Goal: Information Seeking & Learning: Learn about a topic

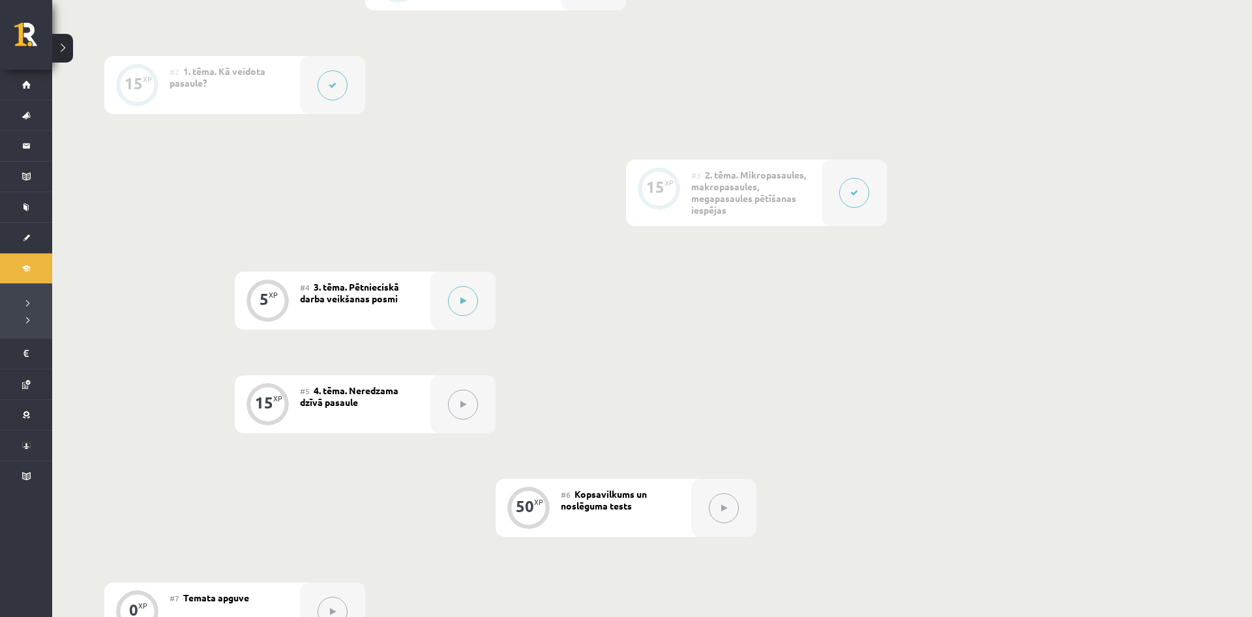
scroll to position [466, 0]
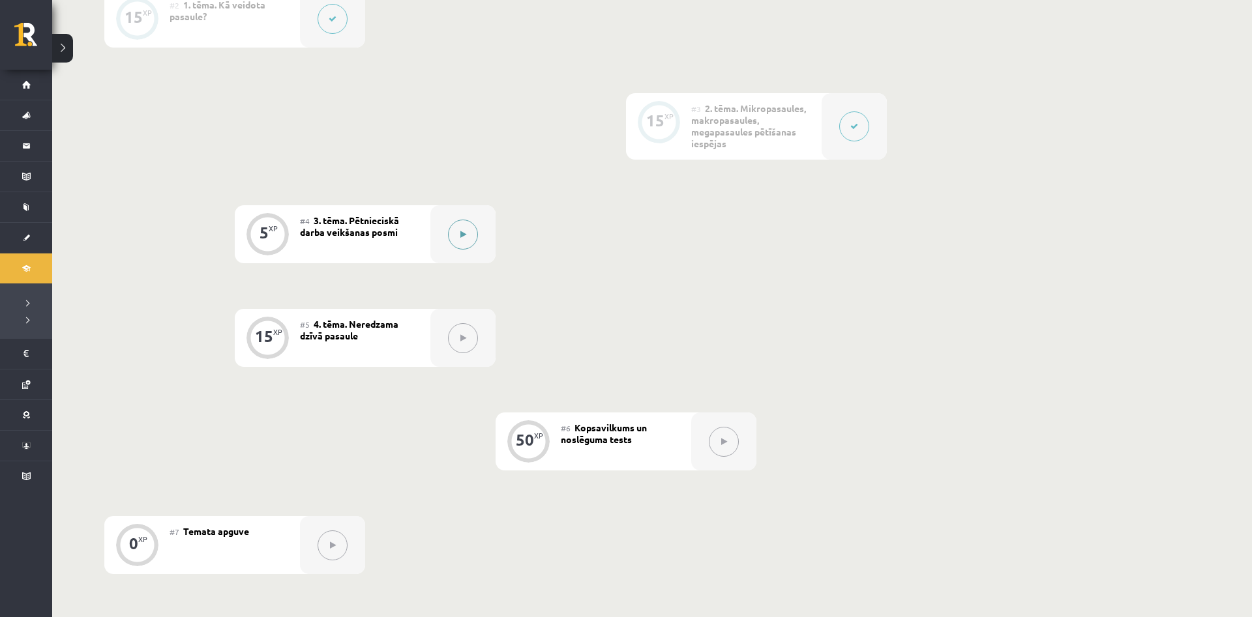
click at [466, 229] on button at bounding box center [463, 235] width 30 height 30
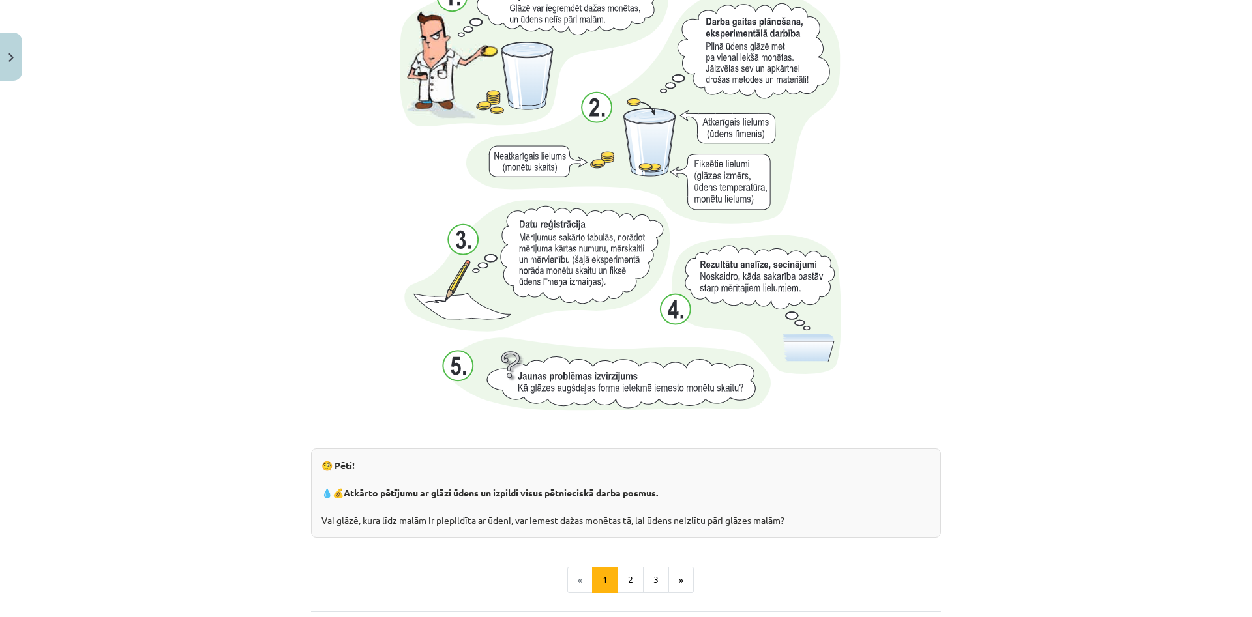
scroll to position [1193, 0]
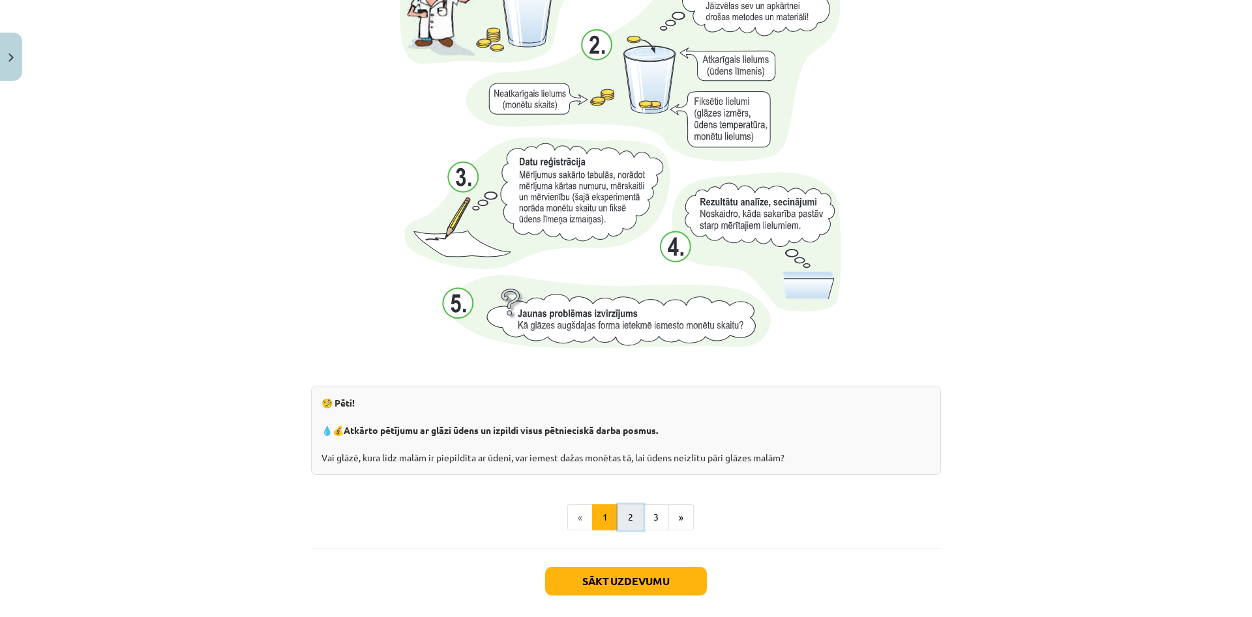
drag, startPoint x: 631, startPoint y: 508, endPoint x: 637, endPoint y: 511, distance: 6.7
click at [637, 511] on button "2" at bounding box center [630, 518] width 26 height 26
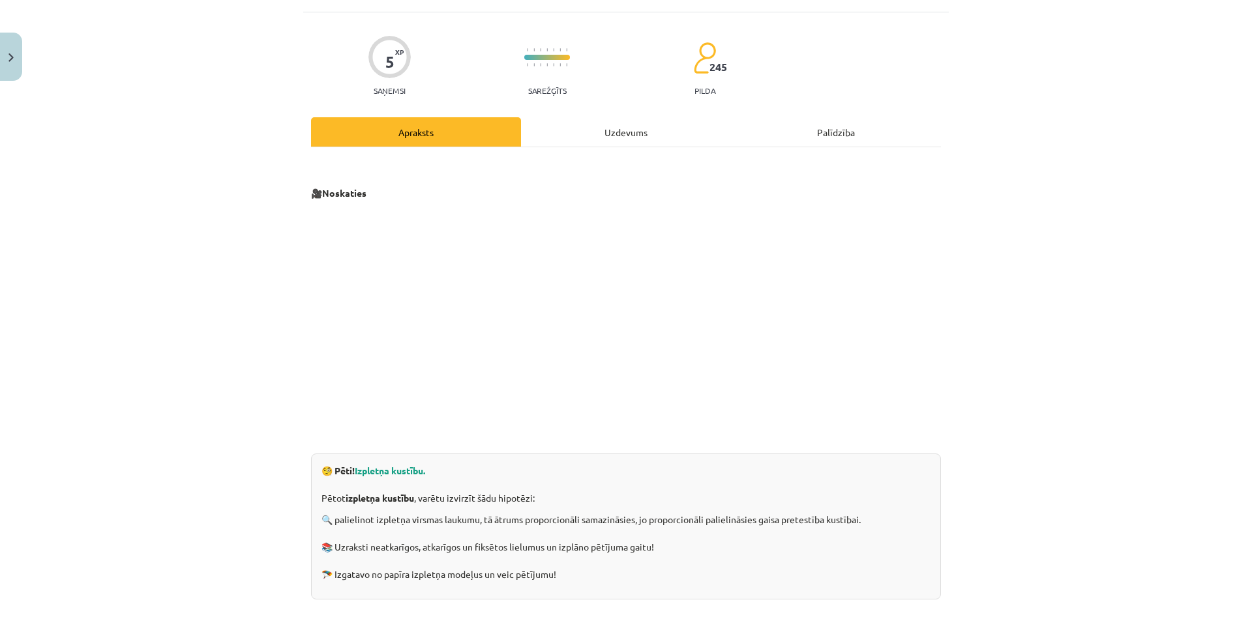
scroll to position [262, 0]
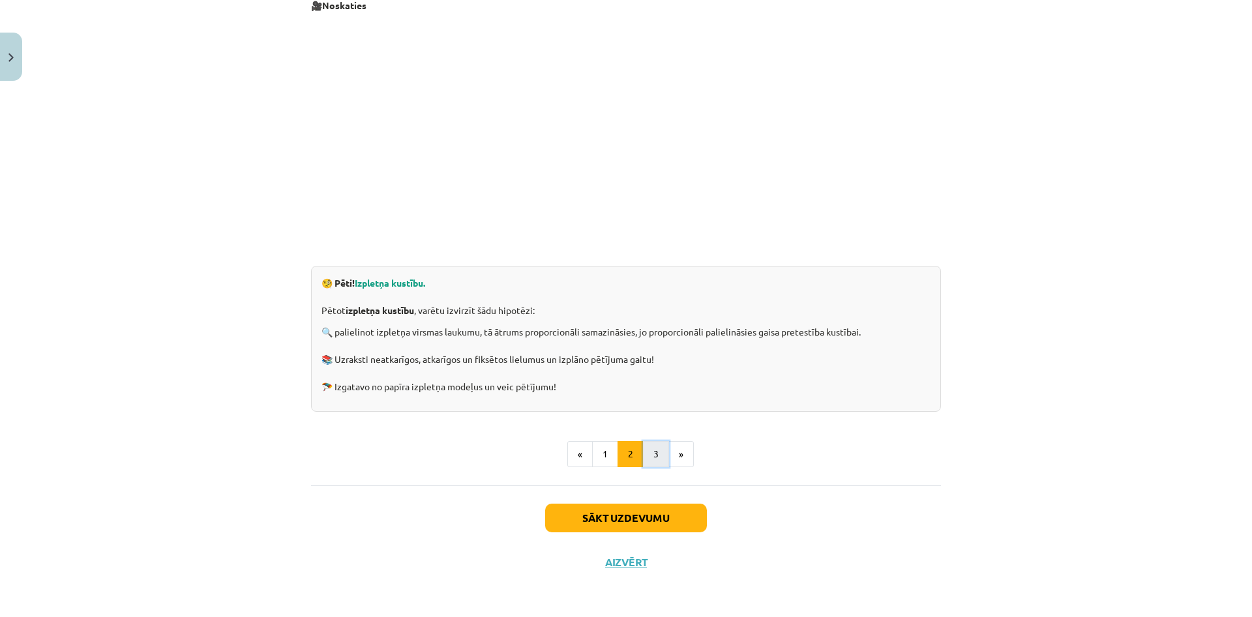
click at [660, 460] on button "3" at bounding box center [656, 454] width 26 height 26
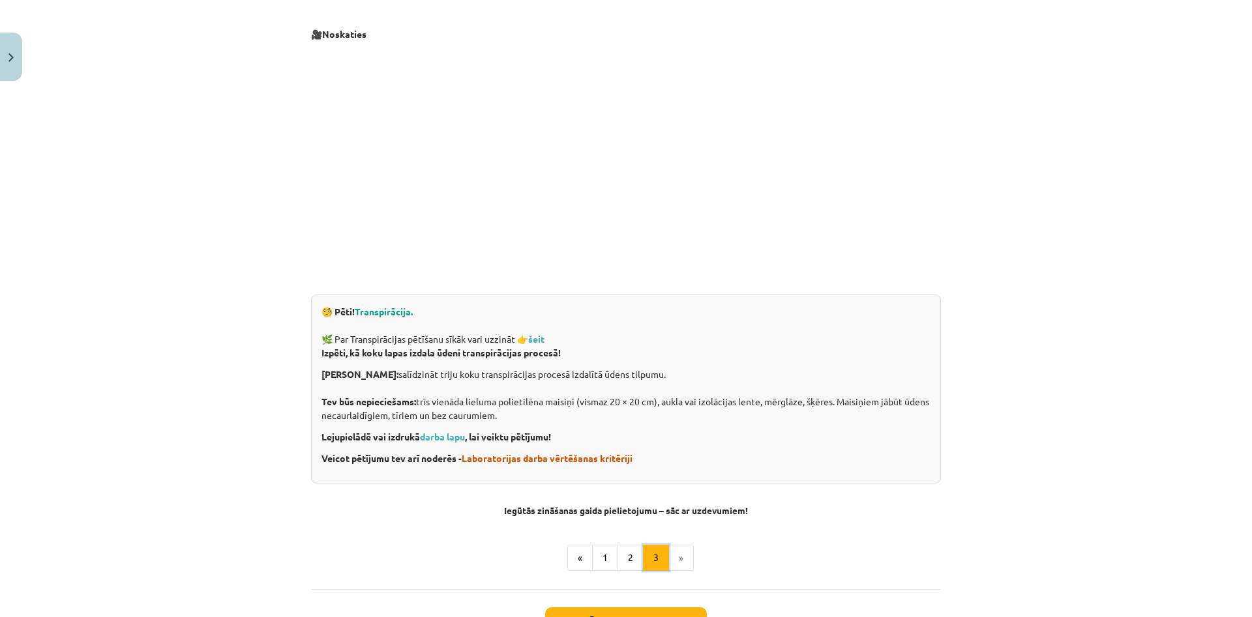
scroll to position [171, 0]
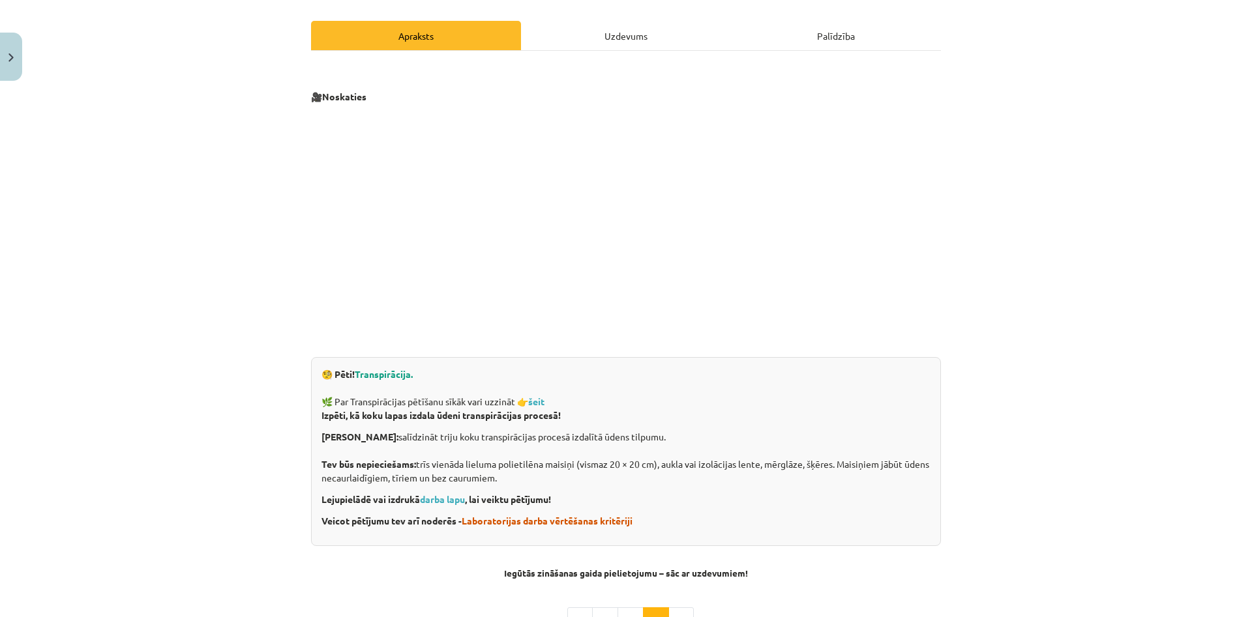
click at [372, 377] on span "Transpirācija." at bounding box center [384, 374] width 58 height 12
click at [537, 403] on strong "šeit" at bounding box center [536, 402] width 16 height 12
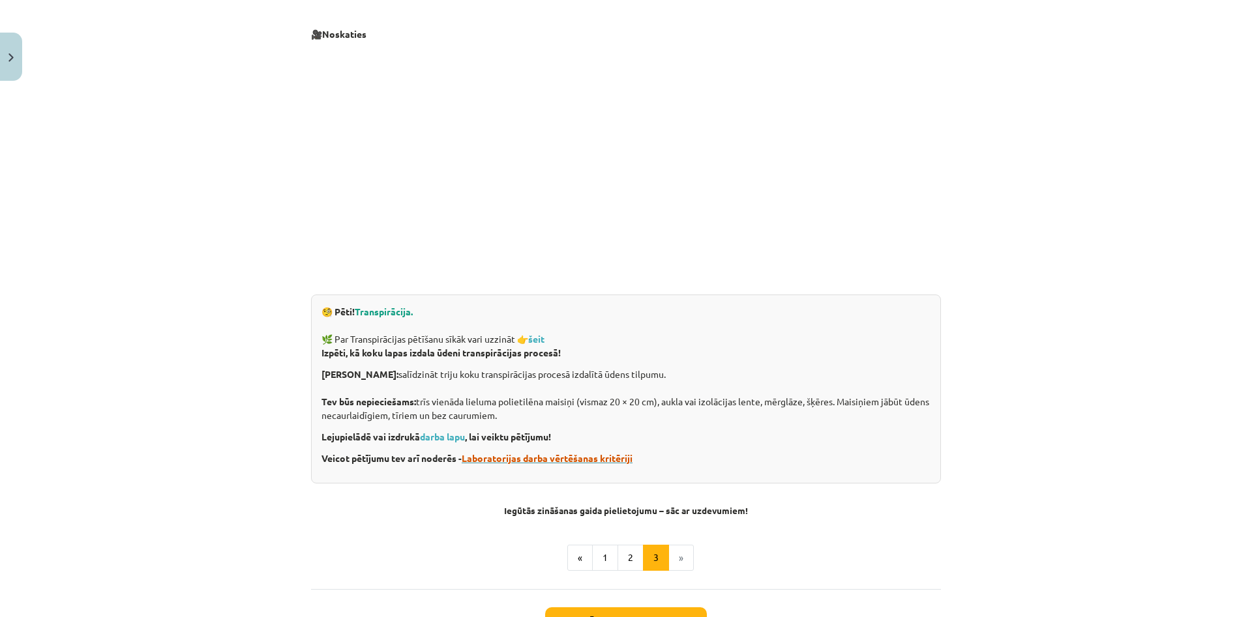
click at [504, 456] on span "Laboratorijas darba vērtēšanas kritēriji" at bounding box center [547, 458] width 171 height 12
click at [513, 459] on span "Laboratorijas darba vērtēšanas kritēriji" at bounding box center [547, 458] width 171 height 12
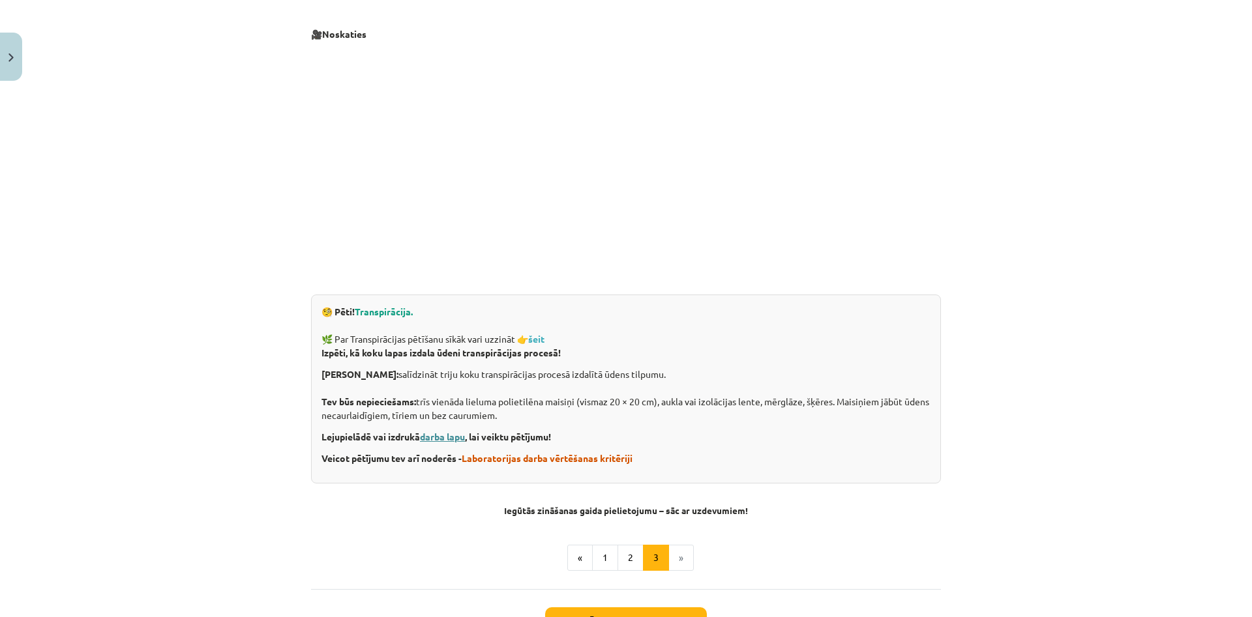
click at [447, 436] on link "darba lapu" at bounding box center [442, 437] width 45 height 12
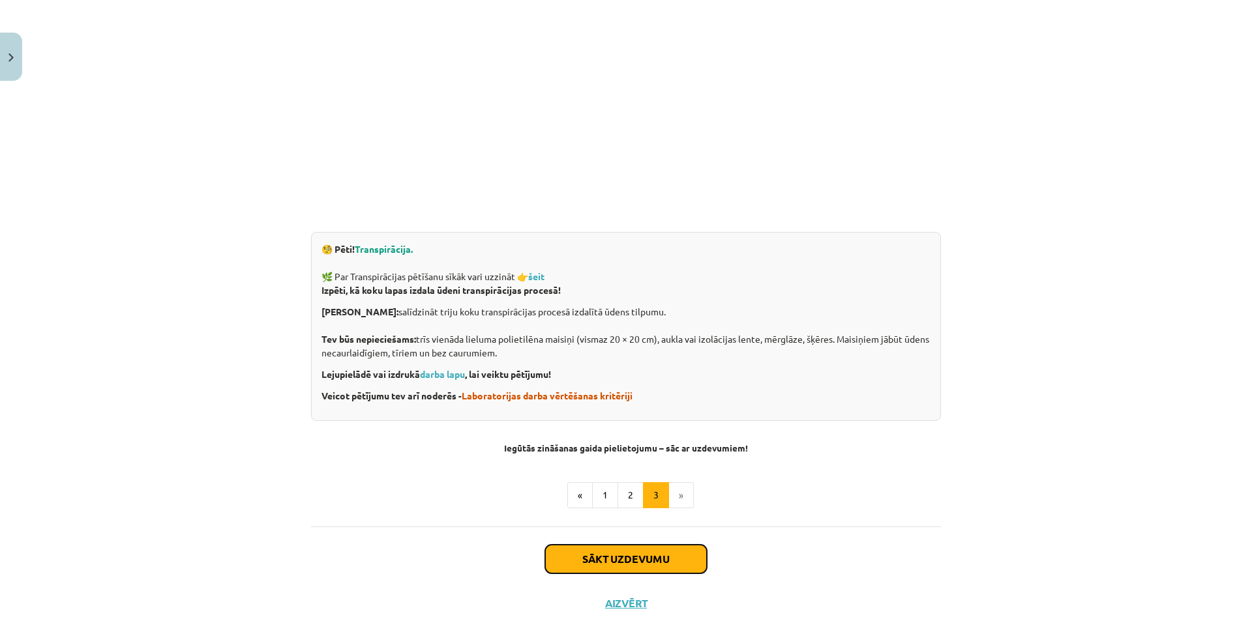
click at [631, 561] on button "Sākt uzdevumu" at bounding box center [626, 559] width 162 height 29
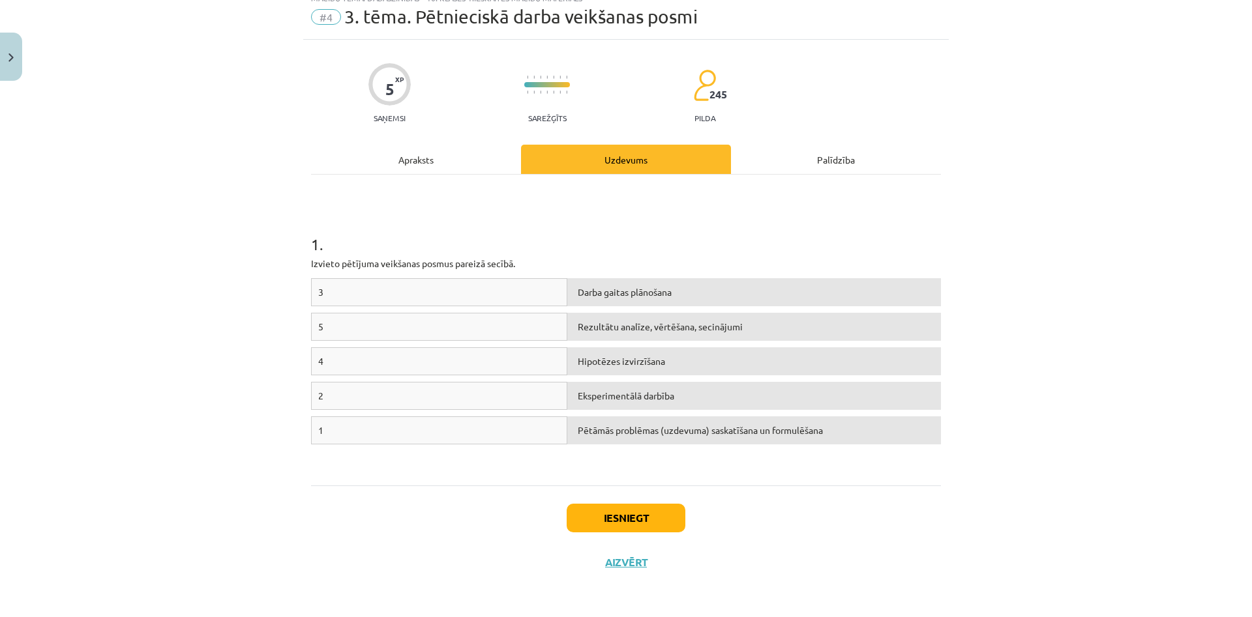
click at [650, 437] on div "Pētāmās problēmas (uzdevuma) saskatīšana un formulēšana" at bounding box center [754, 431] width 374 height 28
drag, startPoint x: 436, startPoint y: 272, endPoint x: 436, endPoint y: 283, distance: 11.1
click at [436, 273] on div "1 . Izvieto pētījuma veikšanas posmus pareizā secībā. 3 Darba gaitas plānošana …" at bounding box center [626, 330] width 630 height 288
click at [437, 283] on div "3" at bounding box center [439, 292] width 256 height 28
drag, startPoint x: 327, startPoint y: 428, endPoint x: 586, endPoint y: 429, distance: 258.9
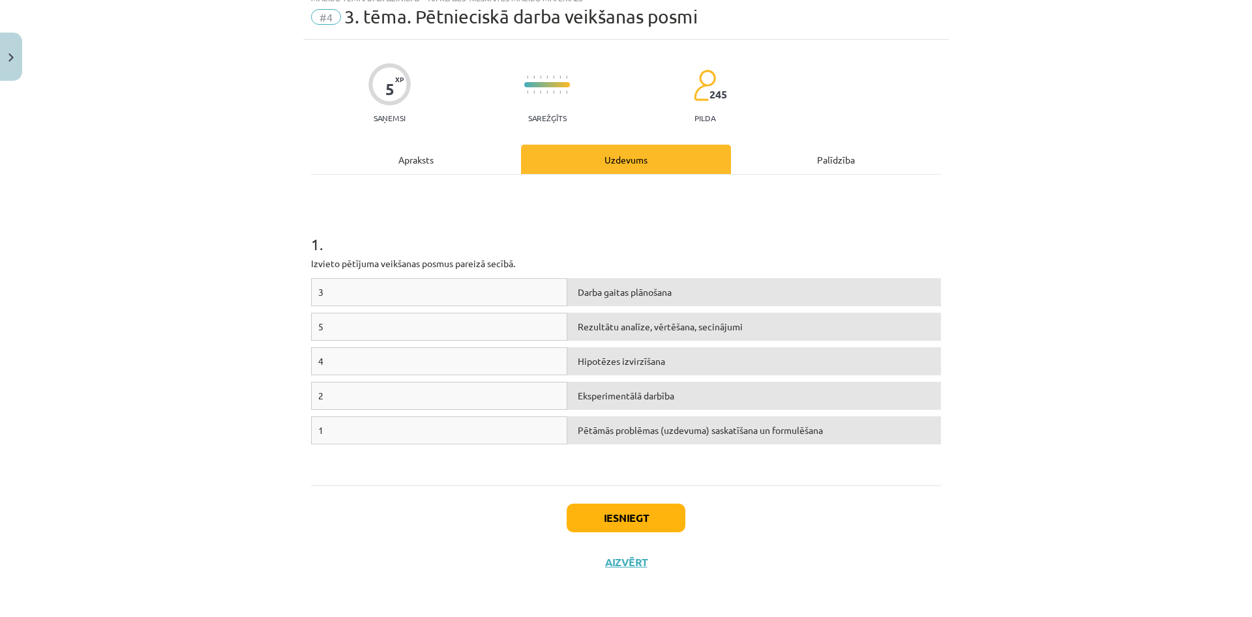
click at [586, 429] on div "1 Pētāmās problēmas (uzdevuma) saskatīšana un formulēšana" at bounding box center [626, 434] width 630 height 35
click at [546, 438] on div "1" at bounding box center [439, 431] width 256 height 28
drag, startPoint x: 544, startPoint y: 288, endPoint x: 552, endPoint y: 325, distance: 37.2
click at [552, 325] on div "3 Rezultātu analīze, vērtēšana, secinājumi 5 Darba gaitas plānošana 4 Hipotēzes…" at bounding box center [626, 376] width 630 height 196
click at [750, 471] on div "3 Rezultātu analīze, vērtēšana, secinājumi 5 Darba gaitas plānošana 4 Hipotēzes…" at bounding box center [626, 376] width 630 height 196
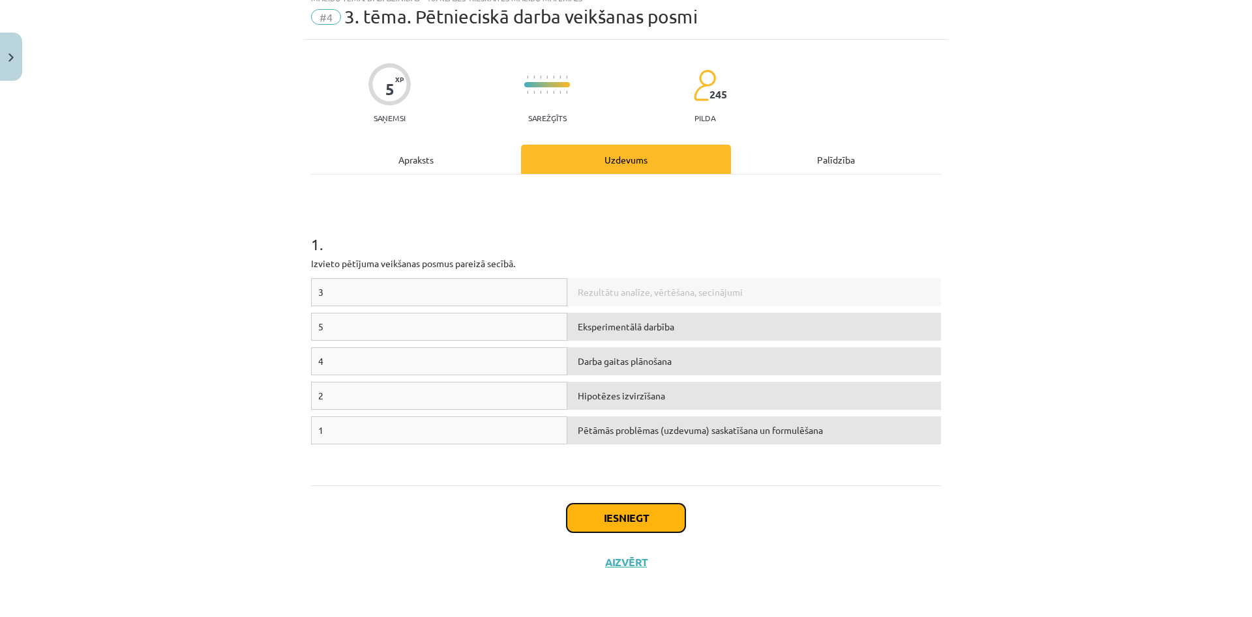
click at [645, 518] on button "Iesniegt" at bounding box center [626, 518] width 119 height 29
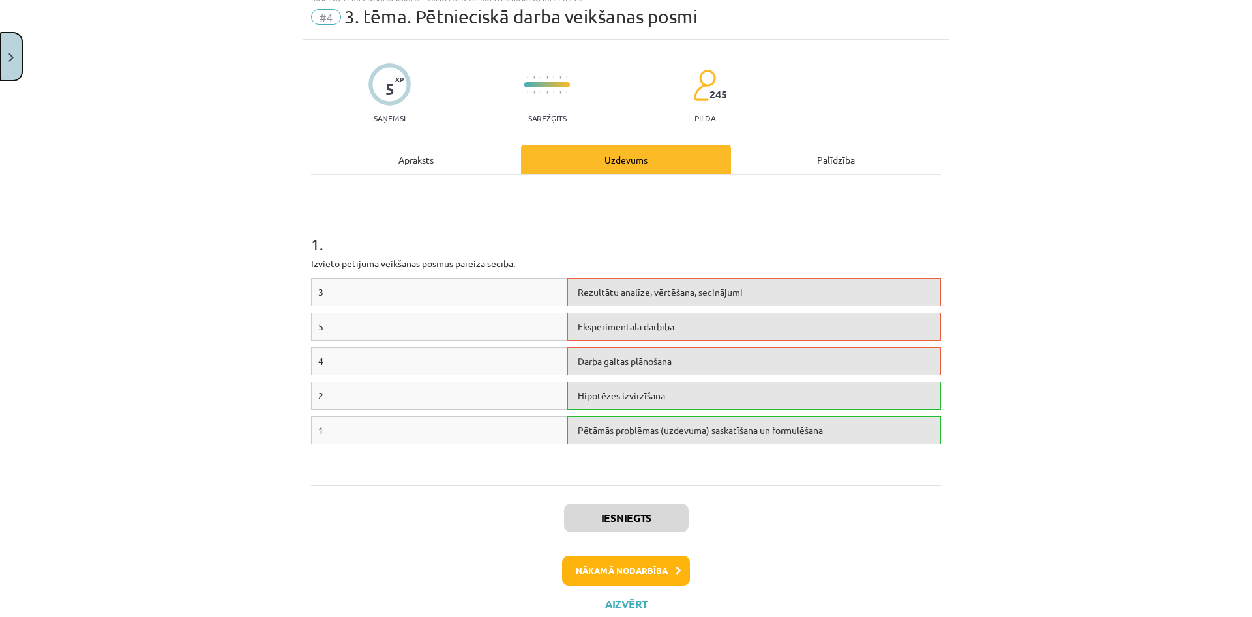
click at [0, 37] on button "Close" at bounding box center [11, 57] width 22 height 48
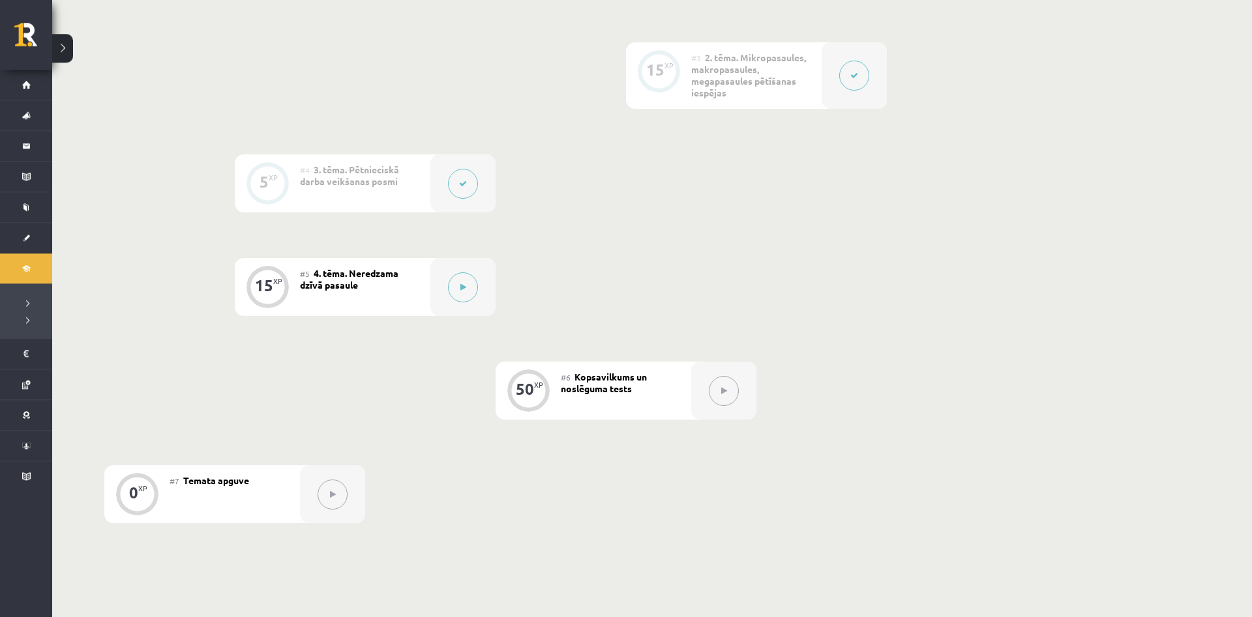
scroll to position [599, 0]
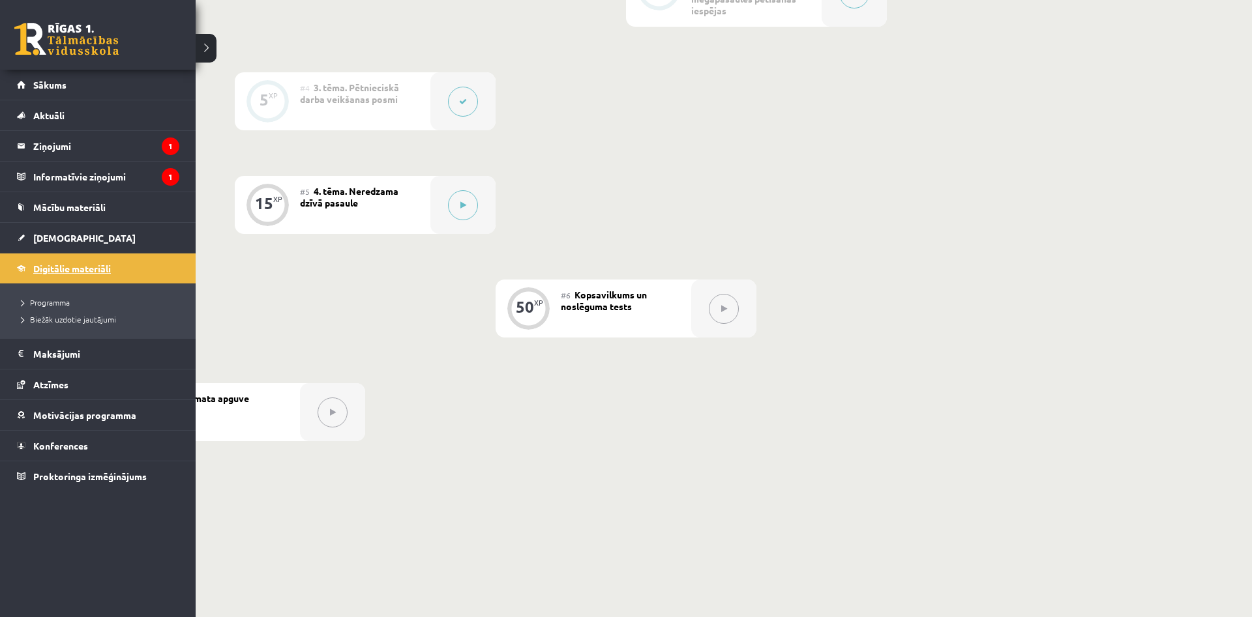
click at [54, 265] on span "Digitālie materiāli" at bounding box center [72, 269] width 78 height 12
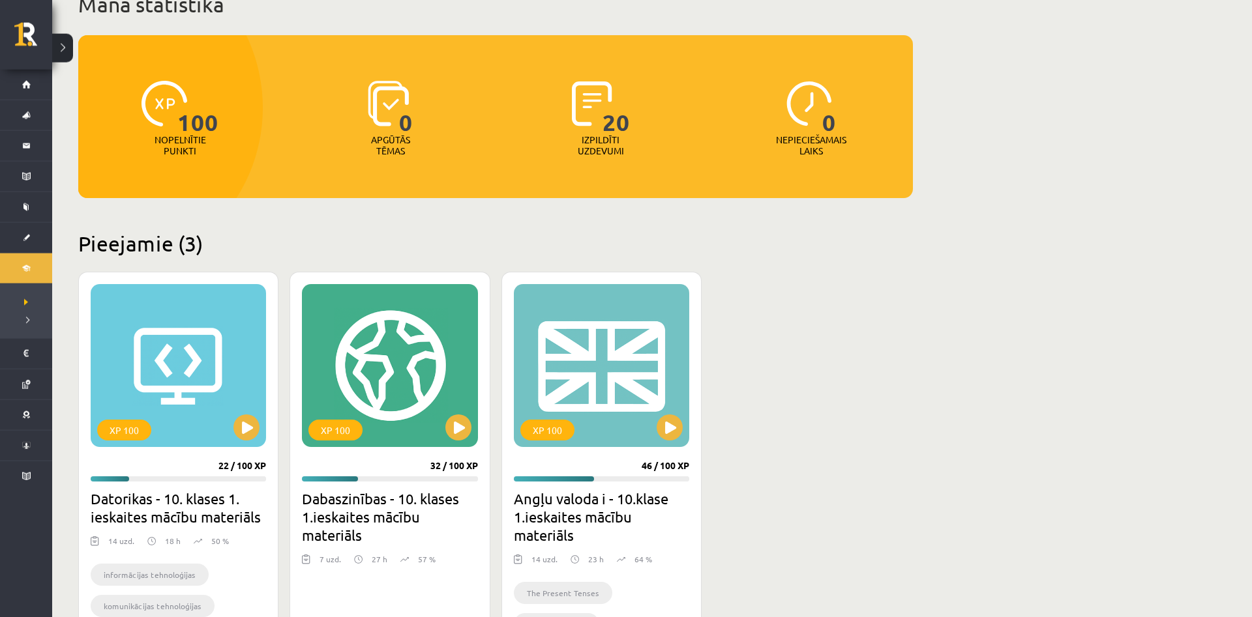
scroll to position [200, 0]
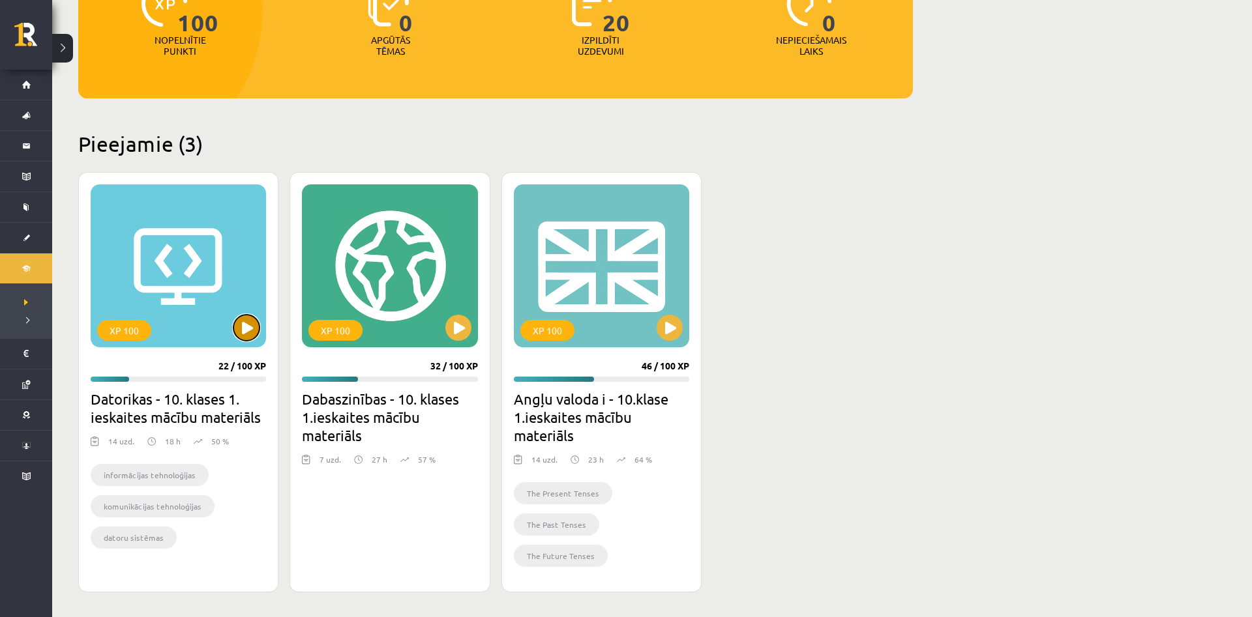
click at [241, 329] on button at bounding box center [246, 328] width 26 height 26
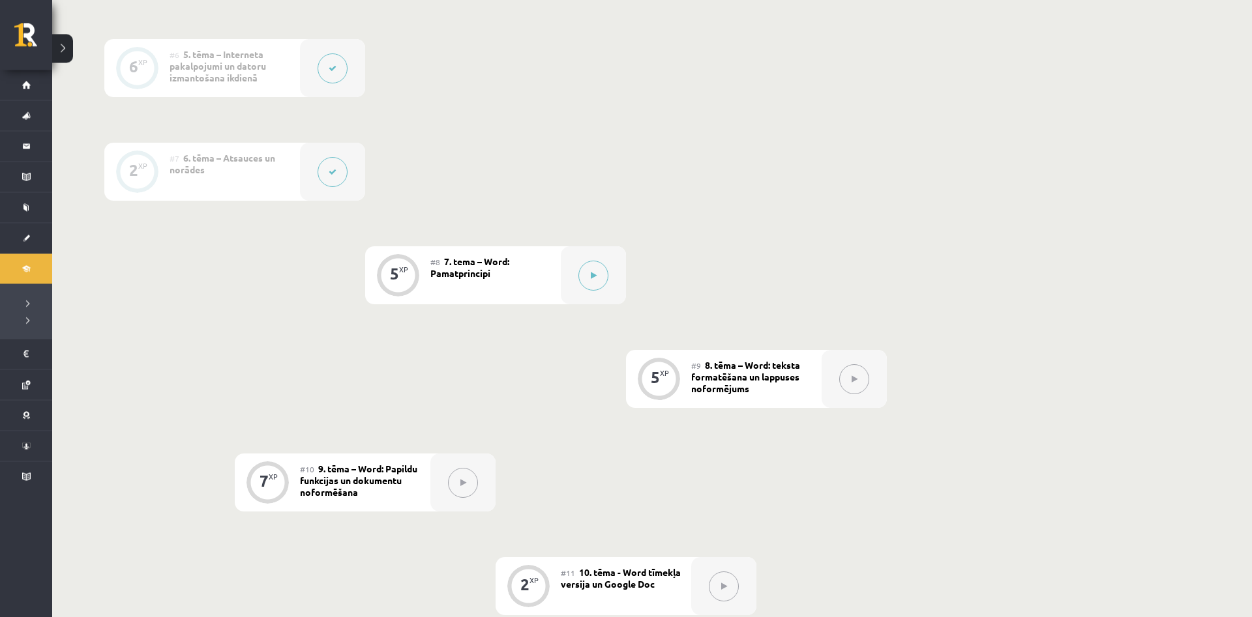
scroll to position [931, 0]
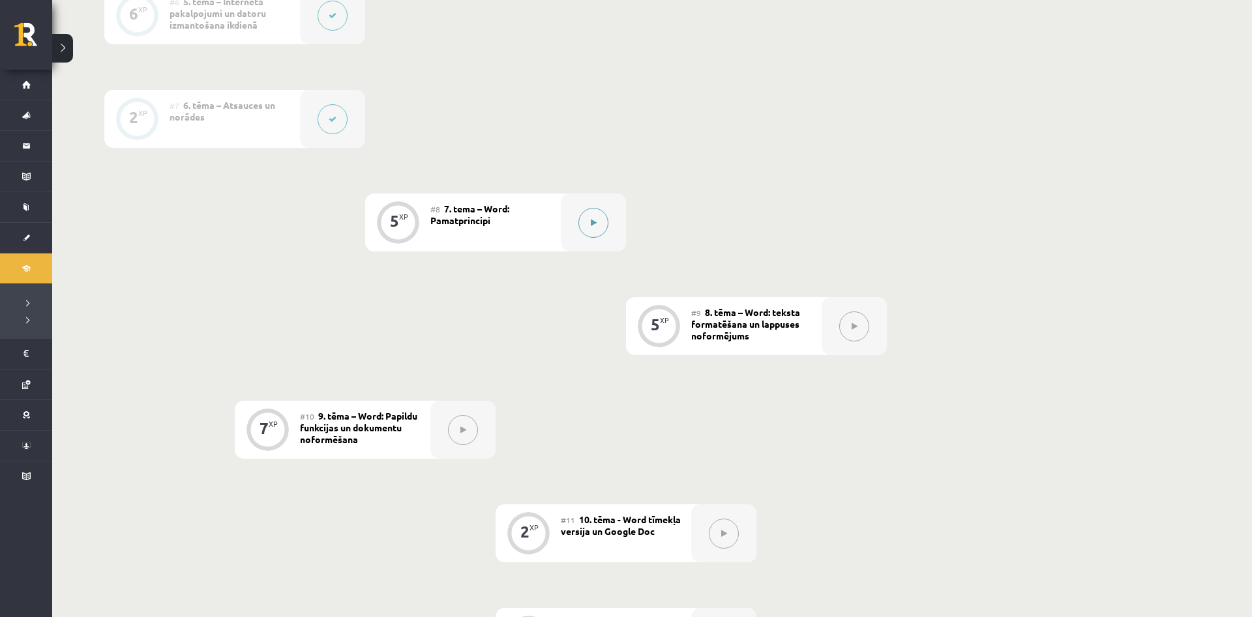
click at [594, 219] on icon at bounding box center [594, 223] width 6 height 8
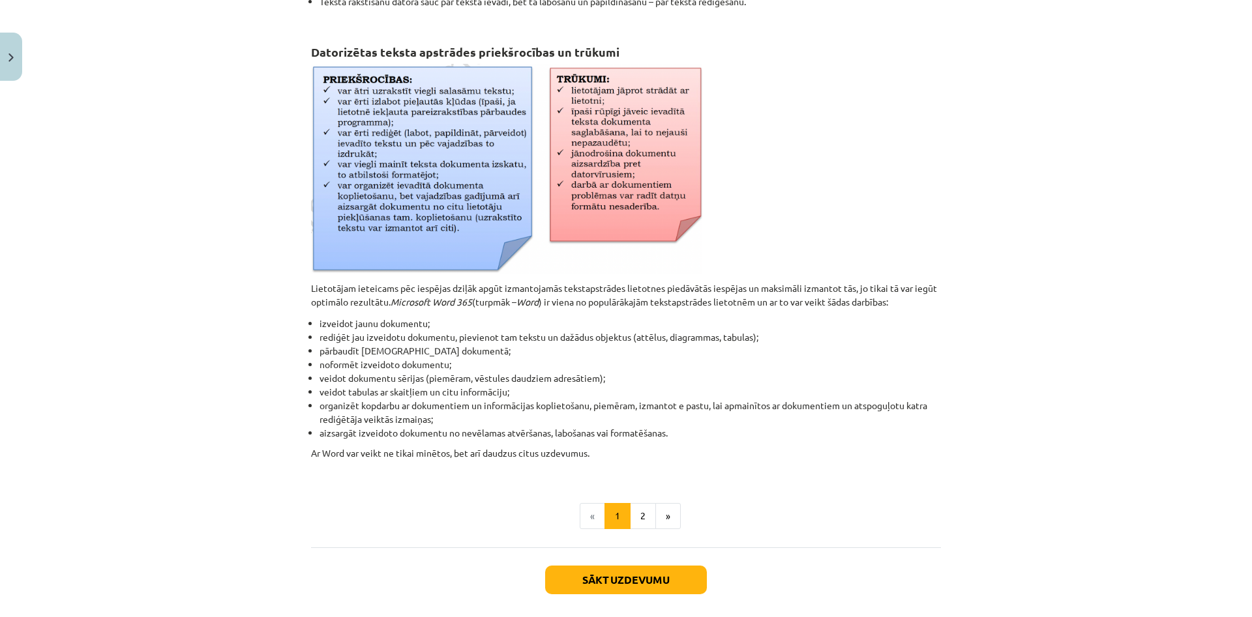
scroll to position [405, 0]
click at [638, 516] on button "2" at bounding box center [643, 517] width 26 height 26
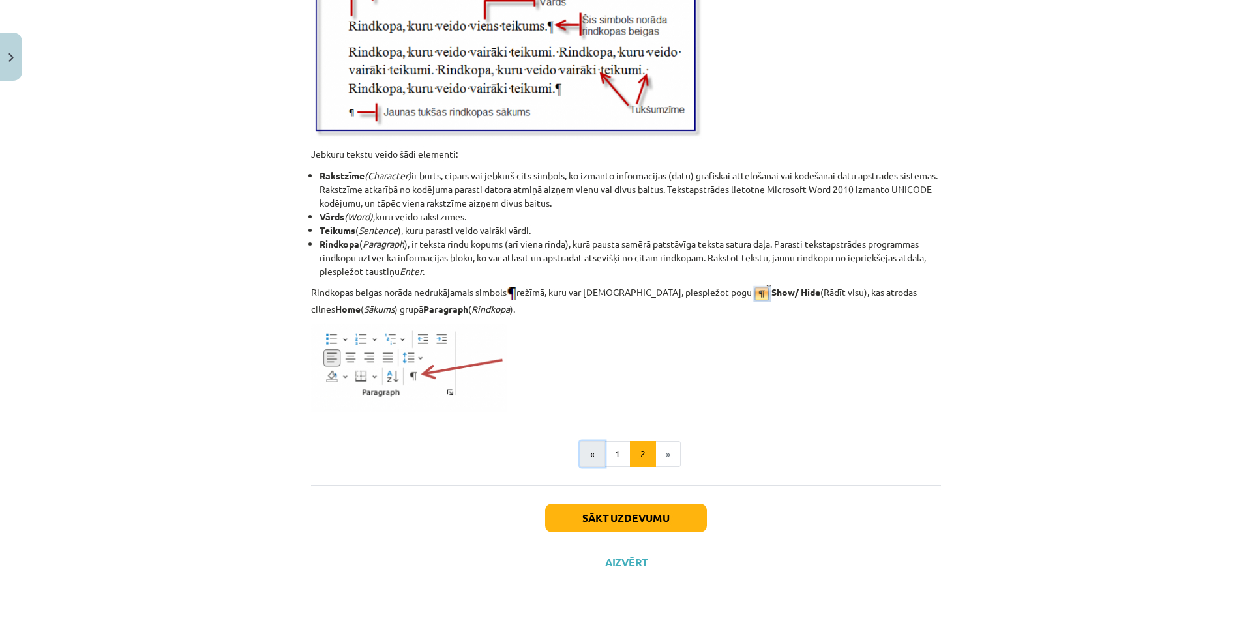
click at [605, 447] on button "«" at bounding box center [592, 454] width 25 height 26
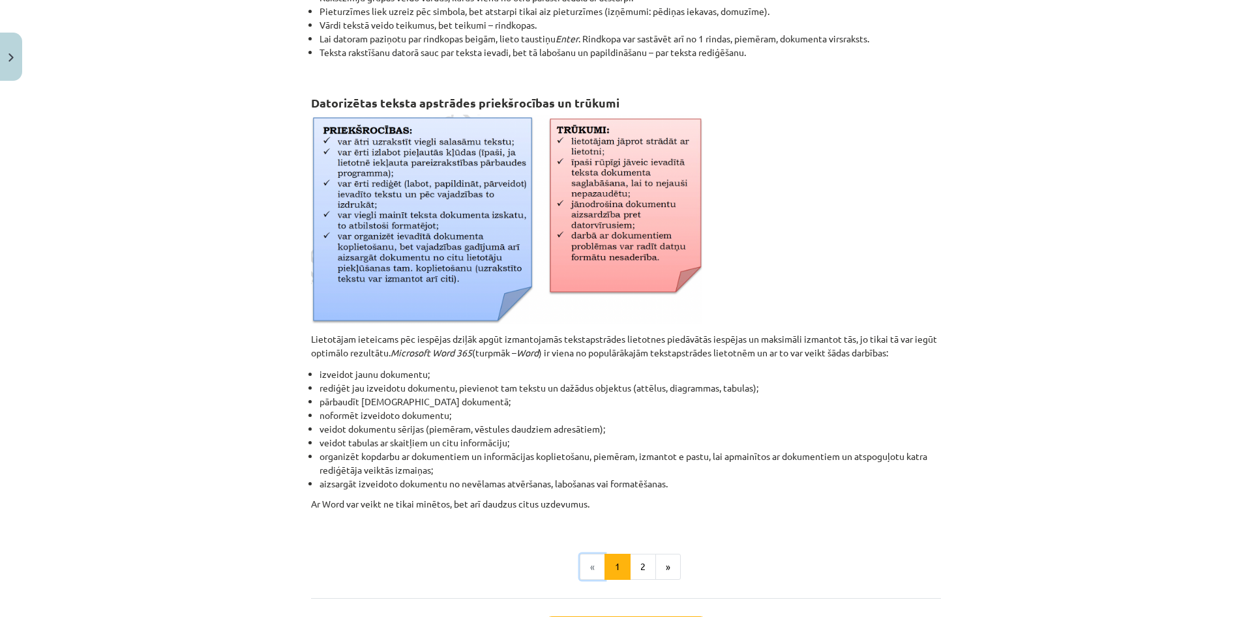
scroll to position [376, 0]
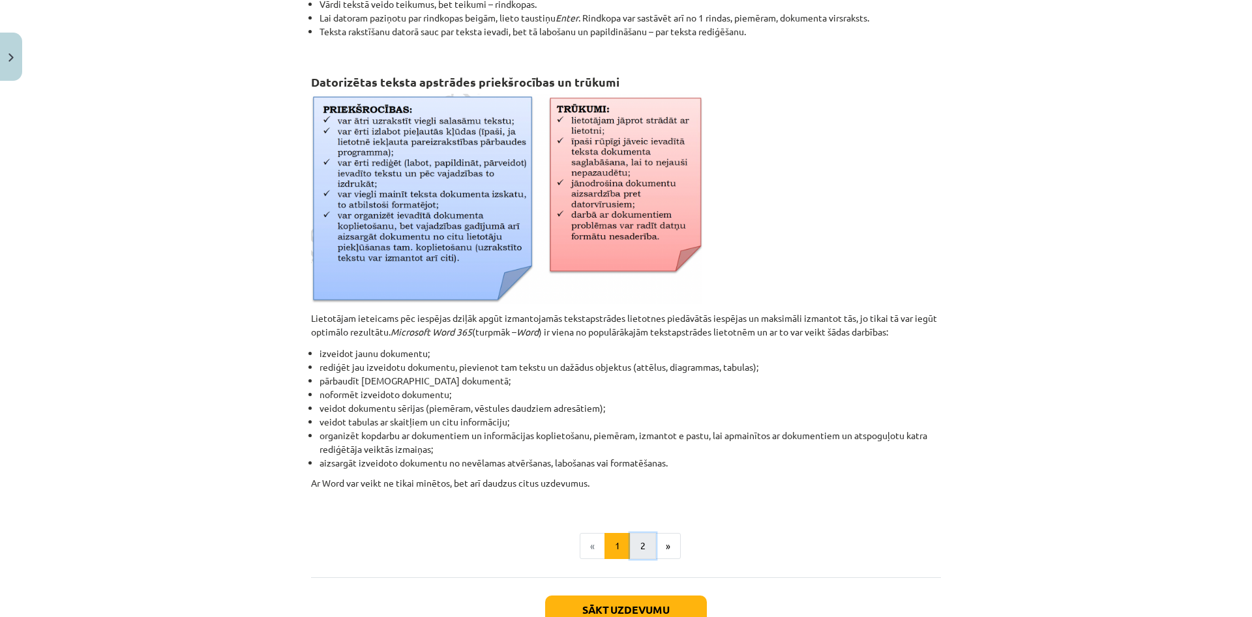
click at [646, 548] on button "2" at bounding box center [643, 546] width 26 height 26
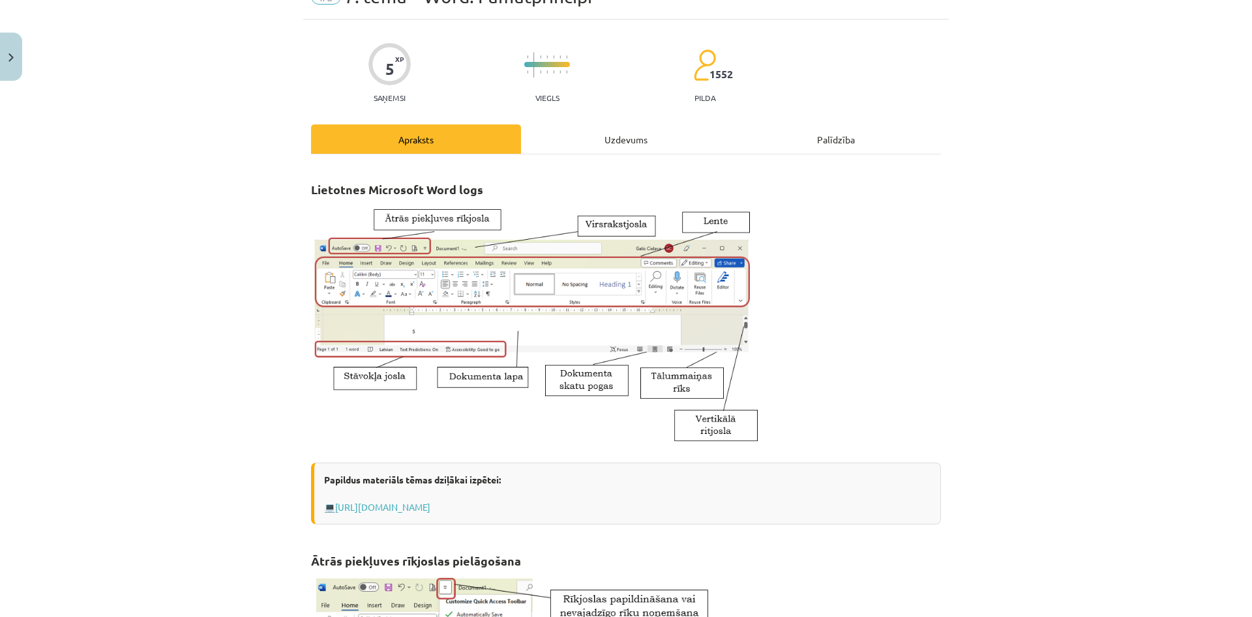
scroll to position [46, 0]
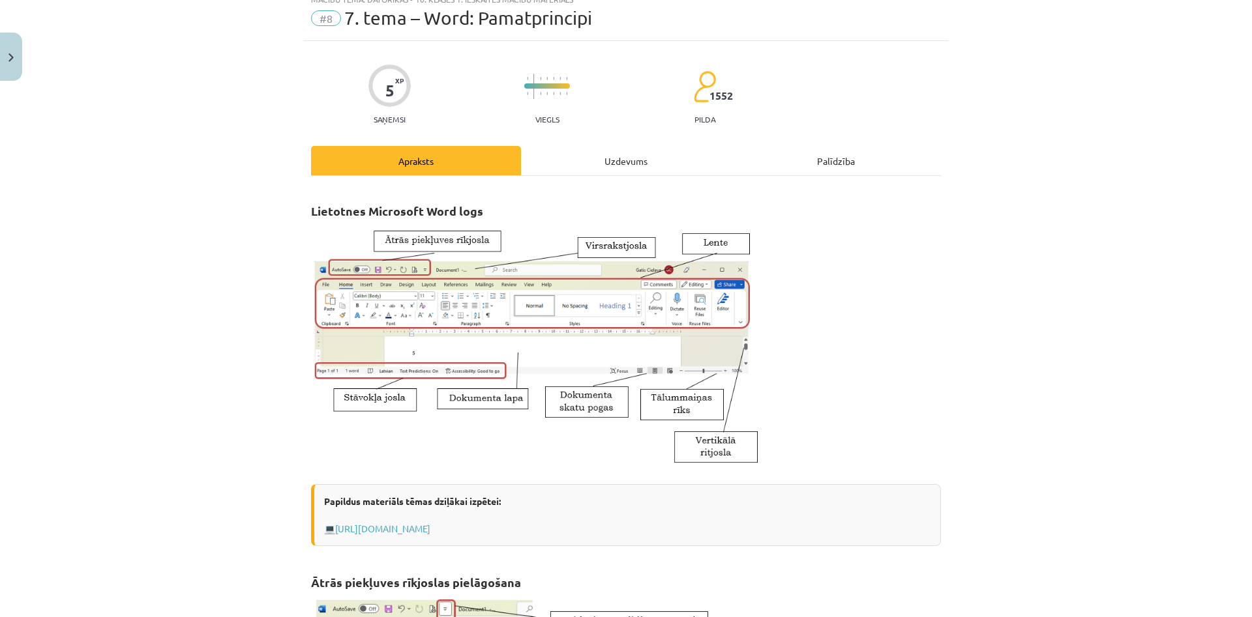
click at [559, 387] on img at bounding box center [535, 348] width 449 height 248
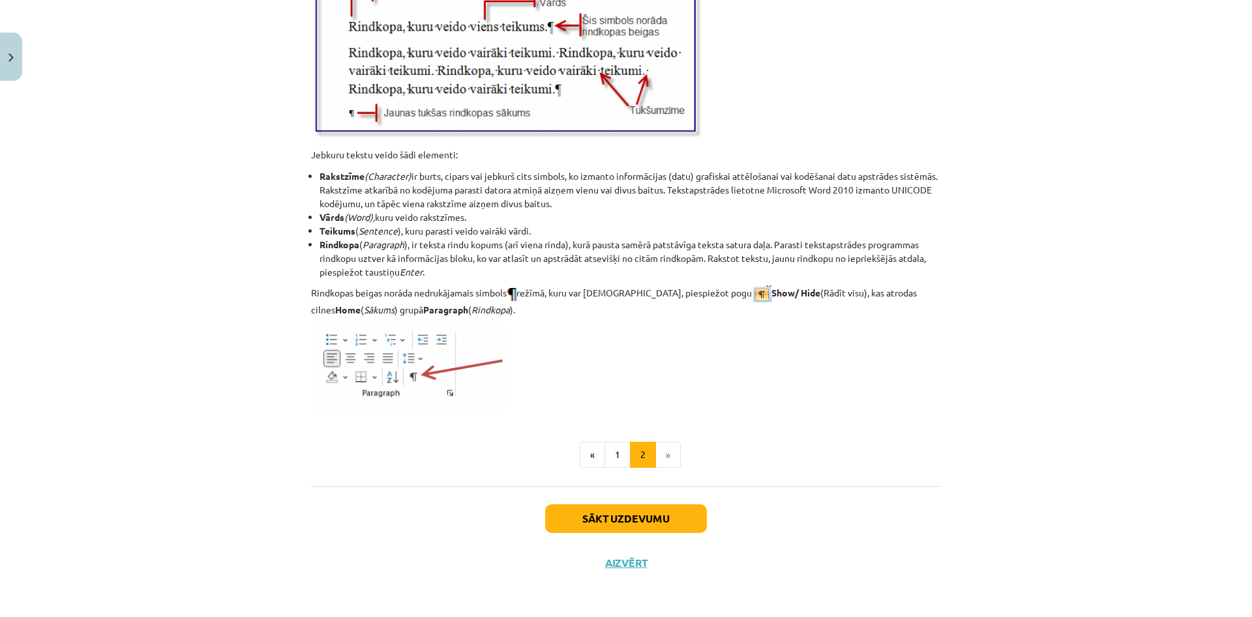
scroll to position [1541, 0]
click at [557, 520] on button "Sākt uzdevumu" at bounding box center [626, 518] width 162 height 29
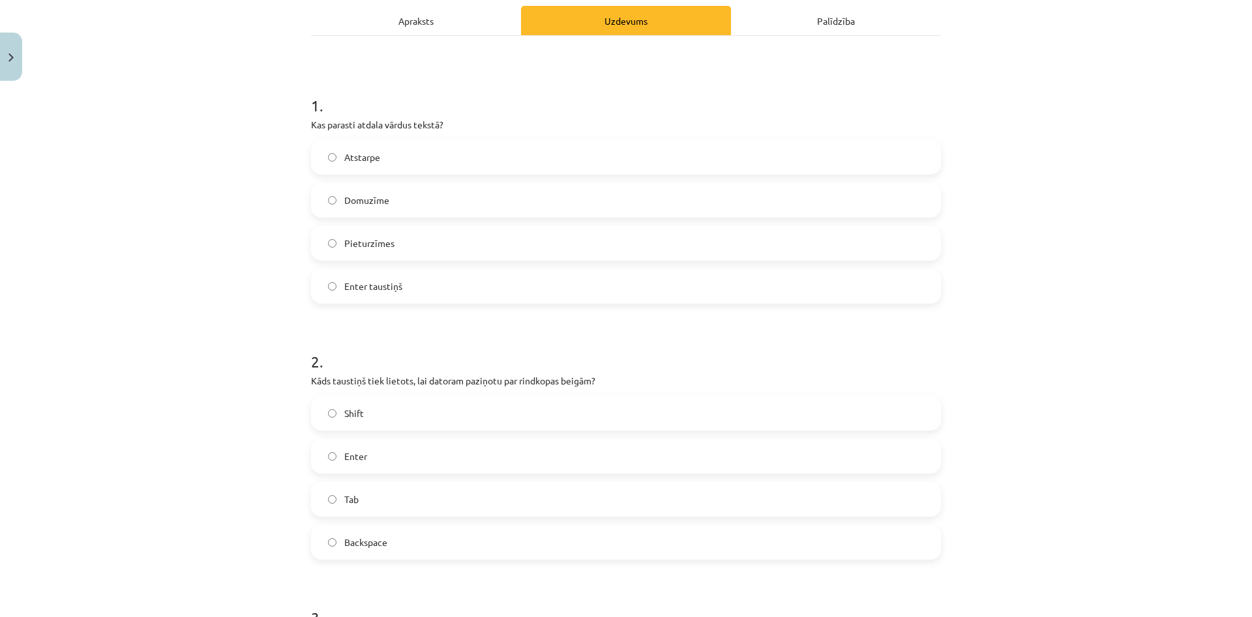
scroll to position [0, 0]
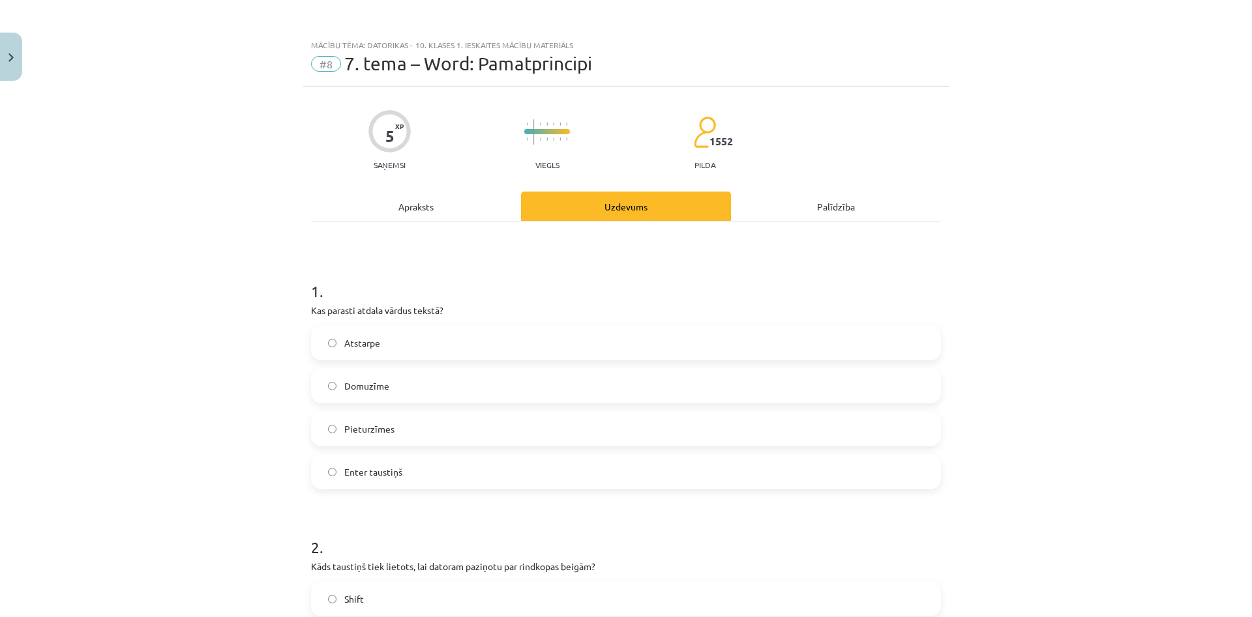
click at [325, 344] on label "Atstarpe" at bounding box center [625, 343] width 627 height 33
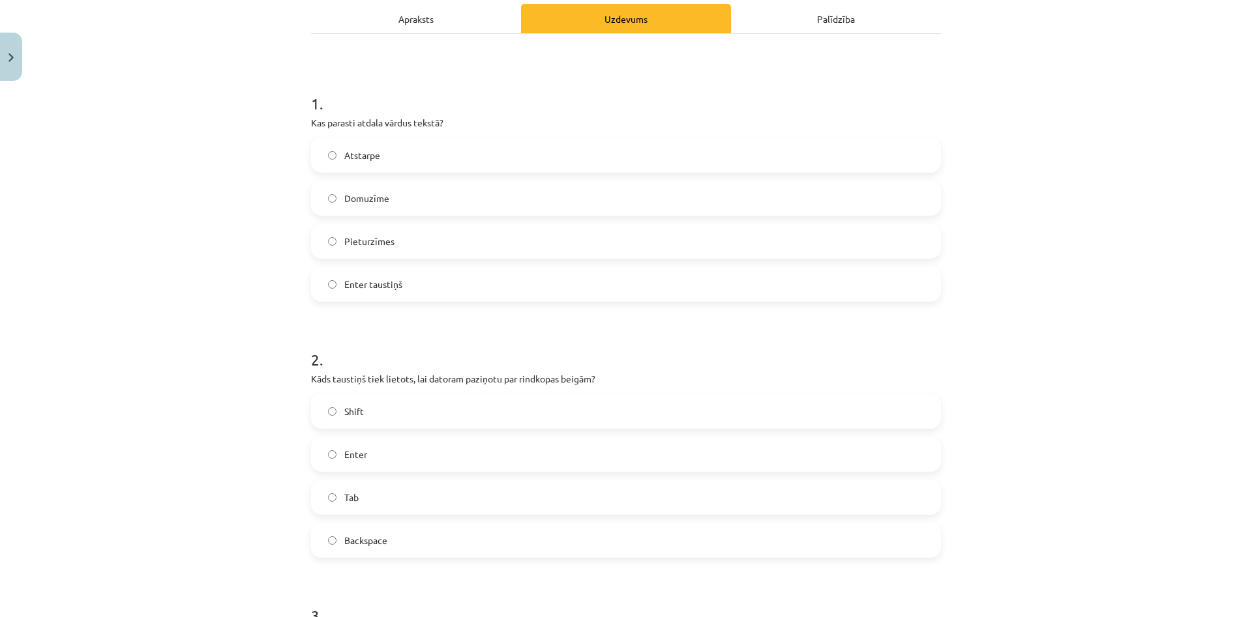
click at [368, 449] on label "Enter" at bounding box center [625, 454] width 627 height 33
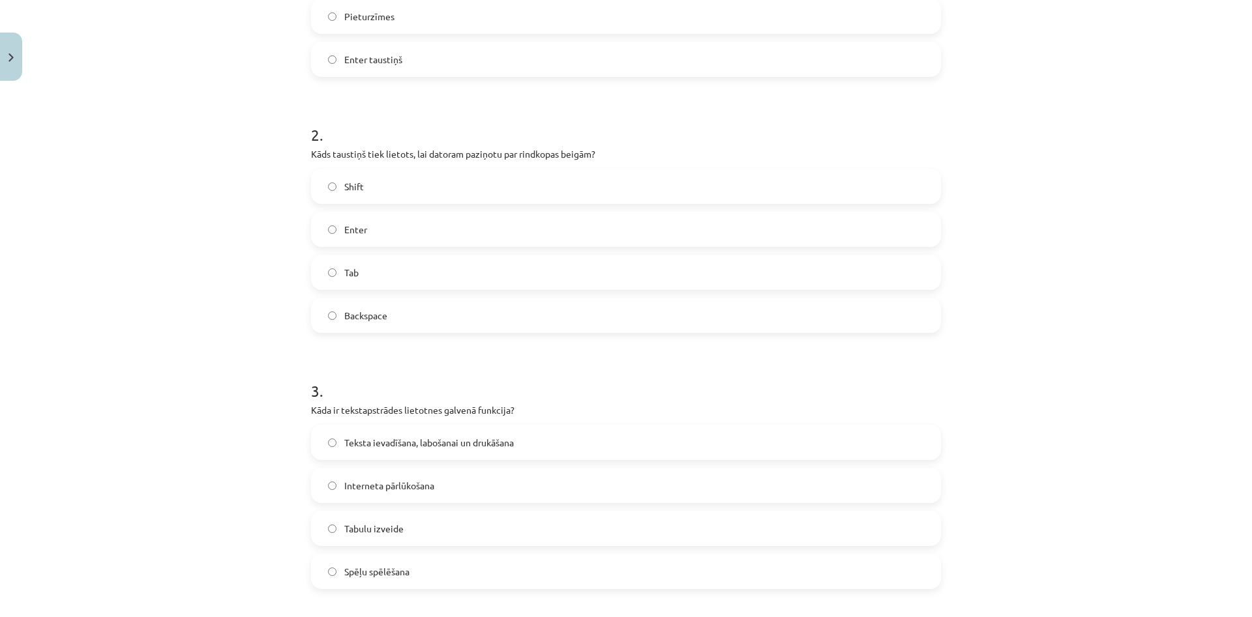
scroll to position [438, 0]
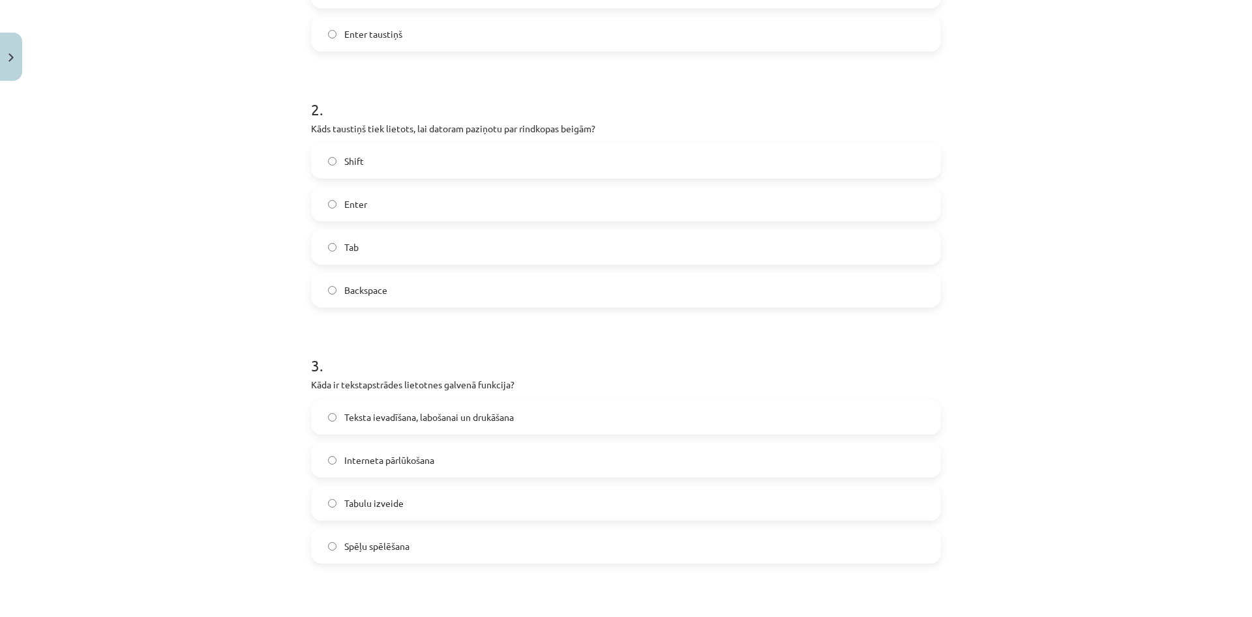
click at [393, 414] on span "Teksta ievadīšana, labošanai un drukāšana" at bounding box center [429, 418] width 170 height 14
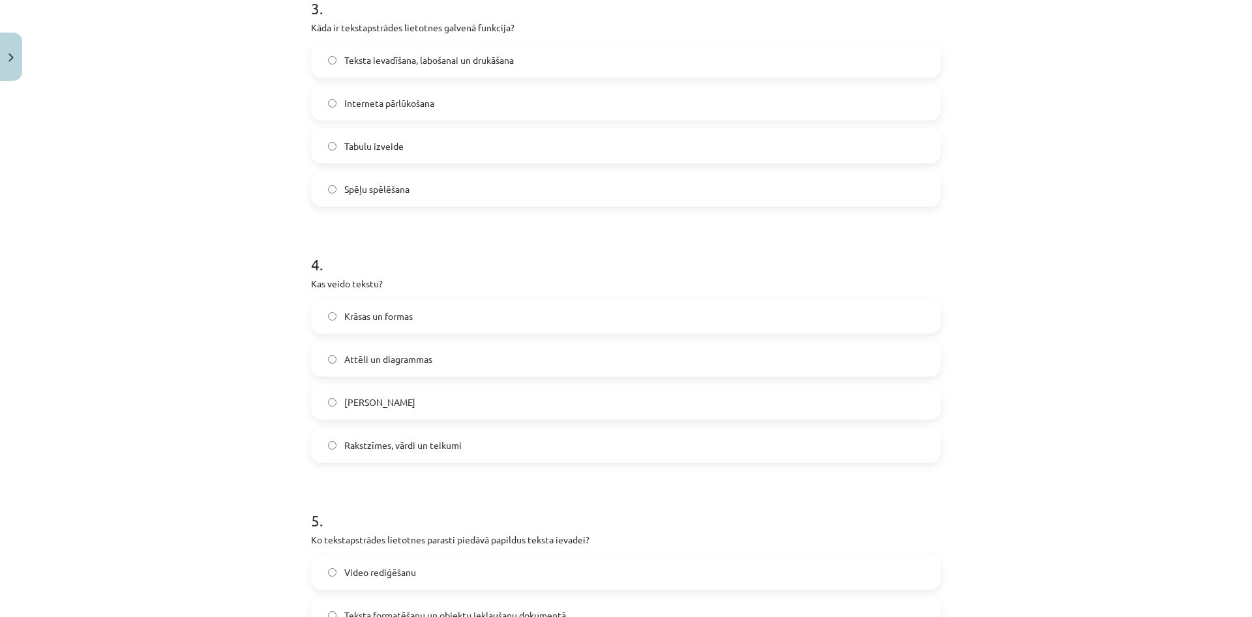
scroll to position [814, 0]
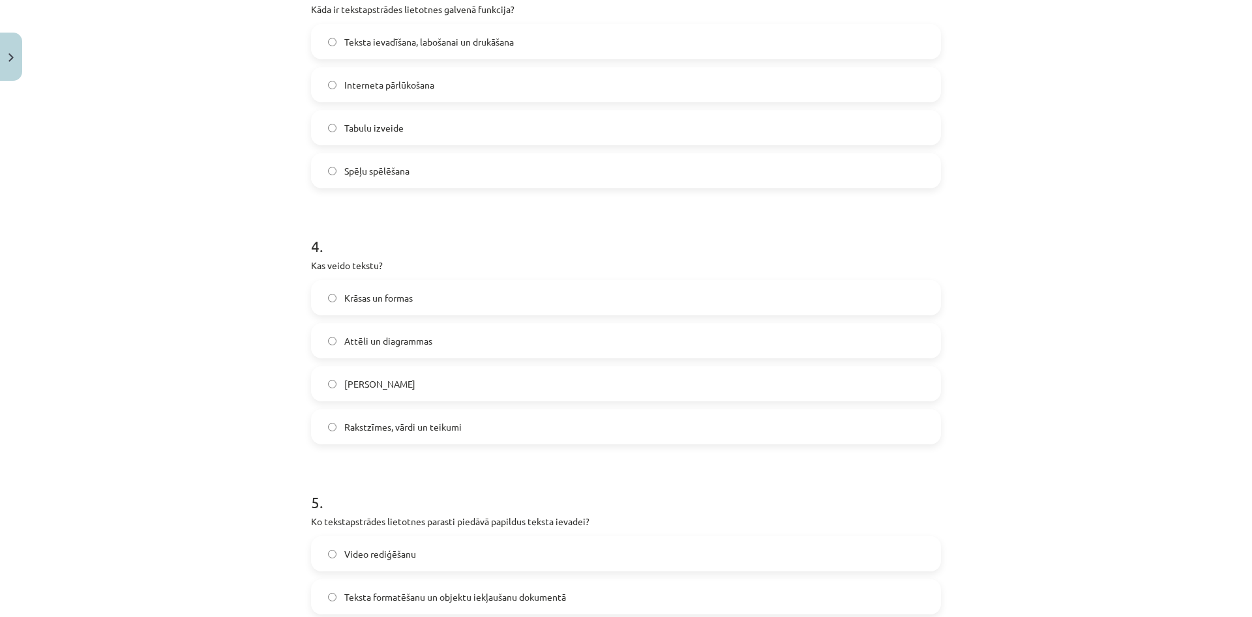
click at [355, 430] on span "Rakstzīmes, vārdi un teikumi" at bounding box center [402, 428] width 117 height 14
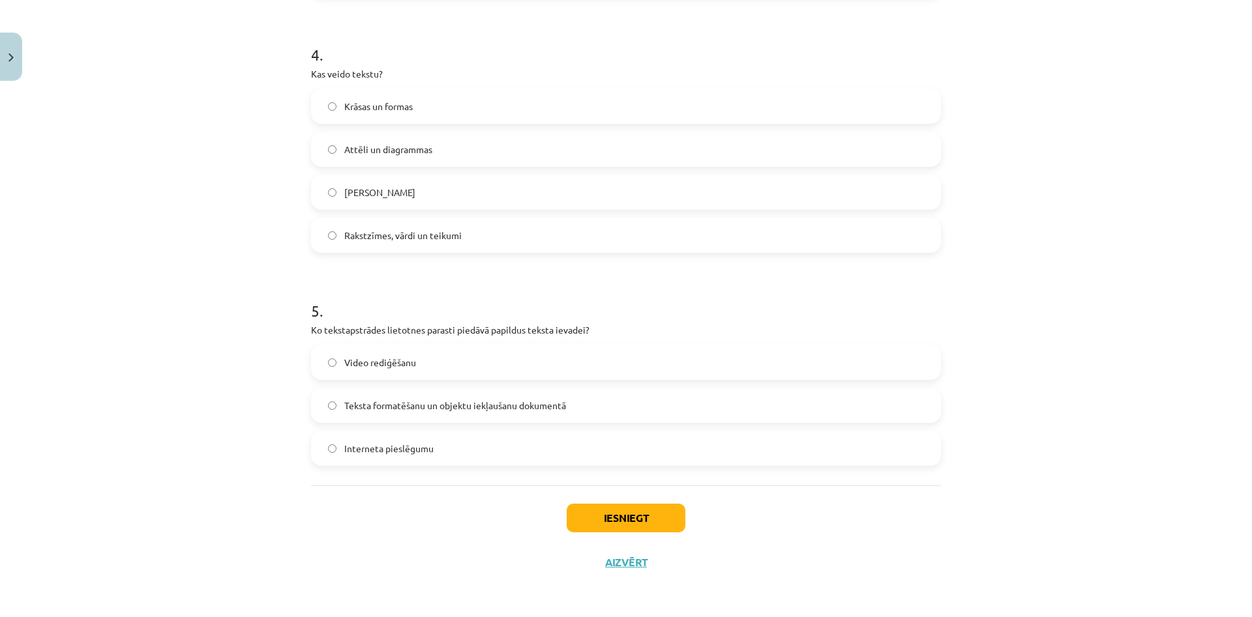
click at [388, 417] on label "Teksta formatēšanu un objektu iekļaušanu dokumentā" at bounding box center [625, 405] width 627 height 33
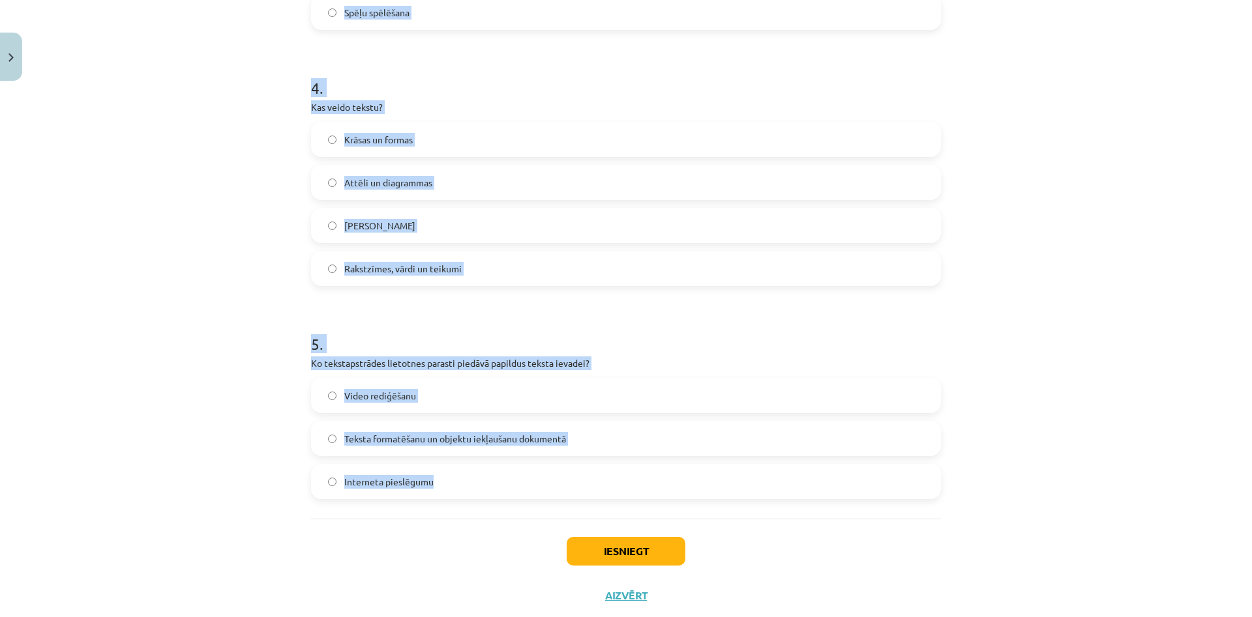
scroll to position [980, 0]
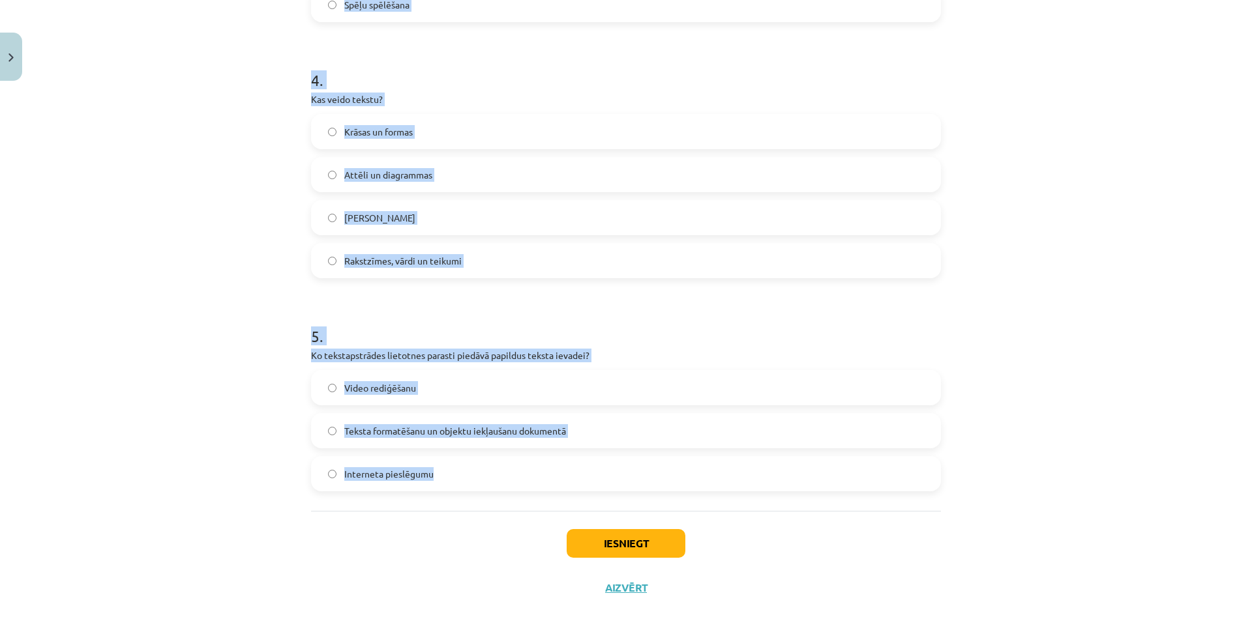
drag, startPoint x: 286, startPoint y: 209, endPoint x: 429, endPoint y: 545, distance: 365.5
click at [429, 545] on div "Mācību tēma: Datorikas - 10. klases 1. ieskaites mācību materiāls #8 7. tema – …" at bounding box center [626, 308] width 1252 height 617
copy form "1 . Kas parasti atdala vārdus tekstā? Atstarpe Domuzīme Pieturzīmes Enter taust…"
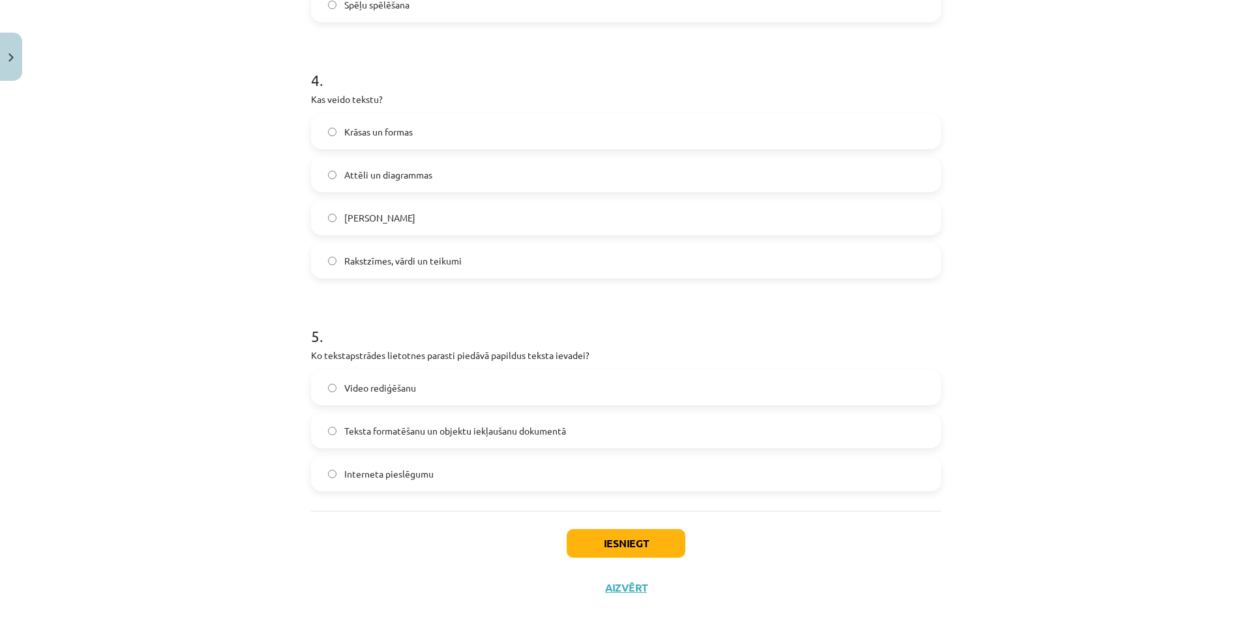
click at [659, 558] on div "Iesniegt Aizvērt" at bounding box center [626, 556] width 630 height 91
click at [665, 555] on button "Iesniegt" at bounding box center [626, 543] width 119 height 29
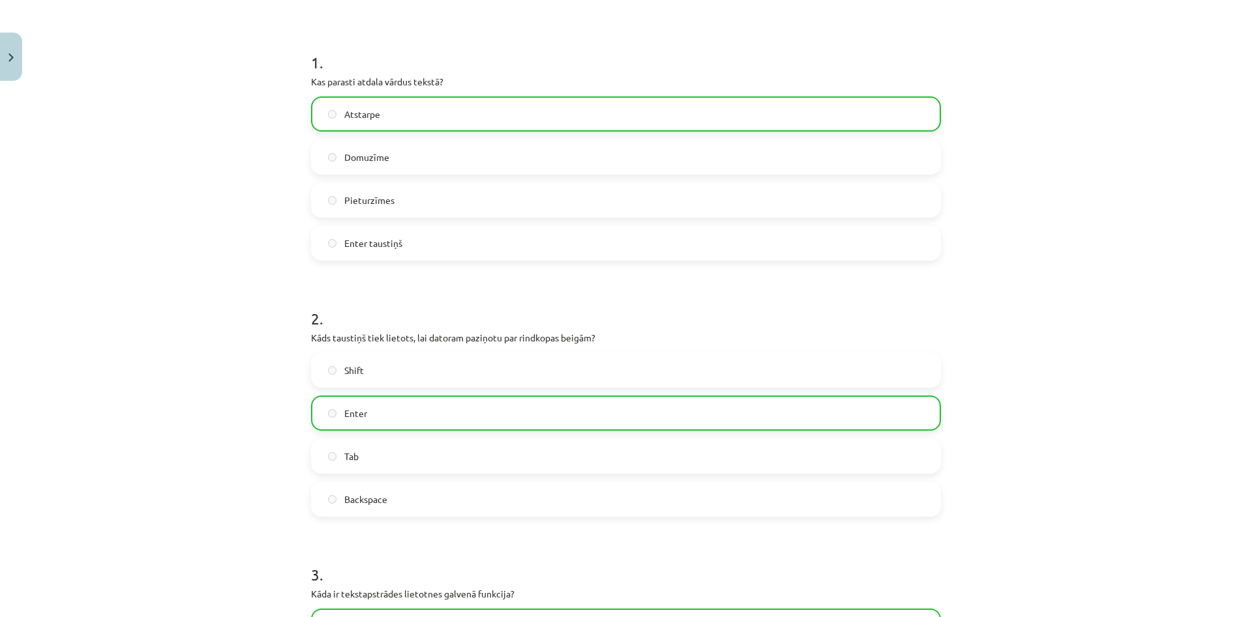
scroll to position [0, 0]
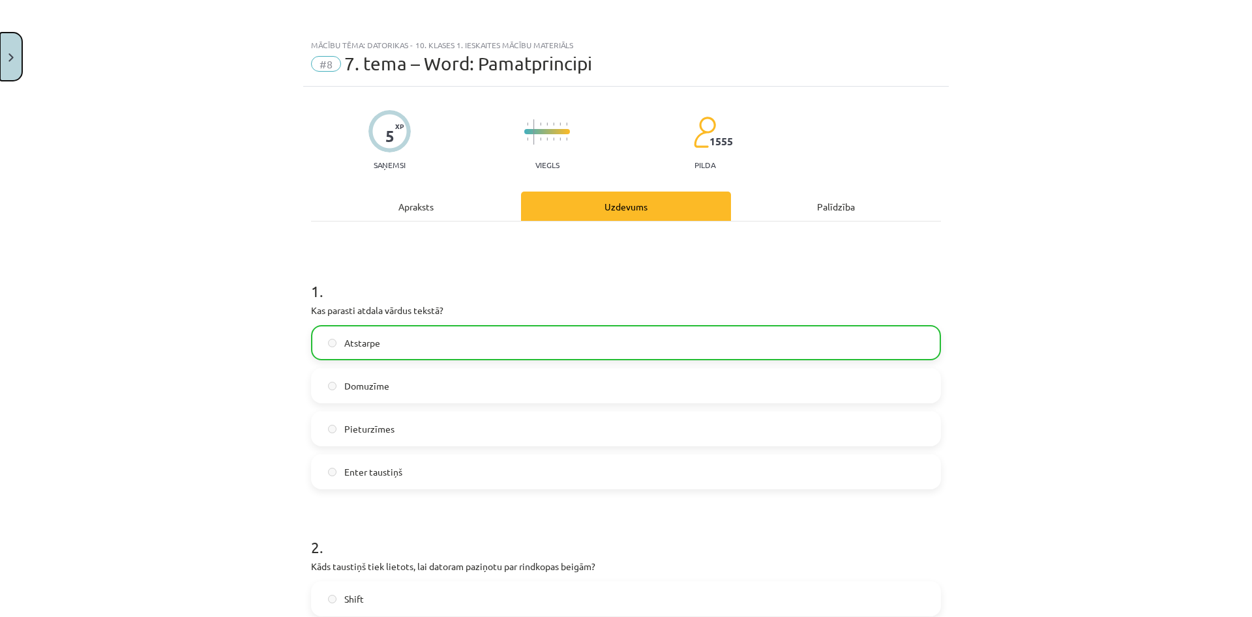
click at [3, 44] on button "Close" at bounding box center [11, 57] width 22 height 48
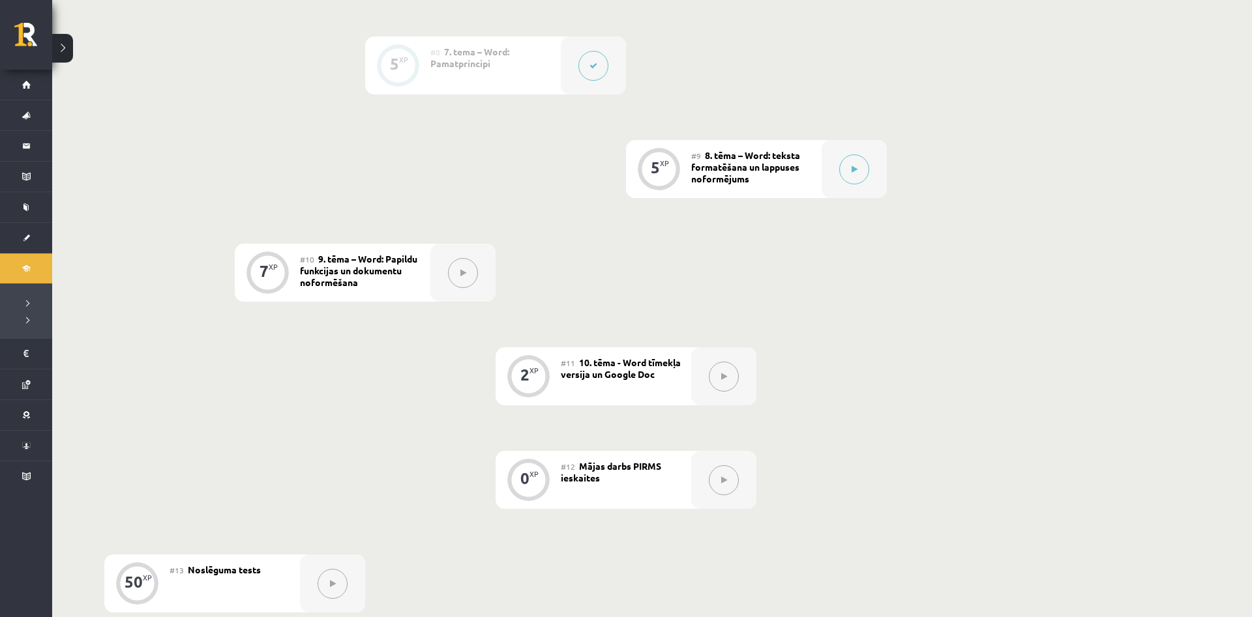
scroll to position [1064, 0]
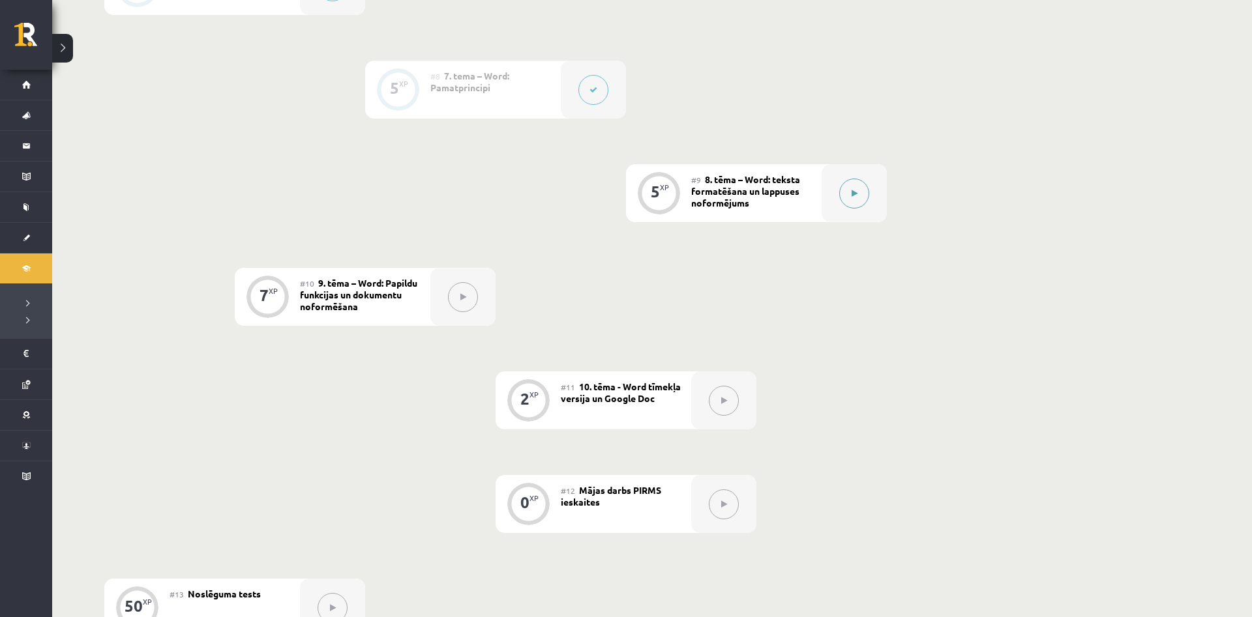
click at [850, 196] on button at bounding box center [854, 194] width 30 height 30
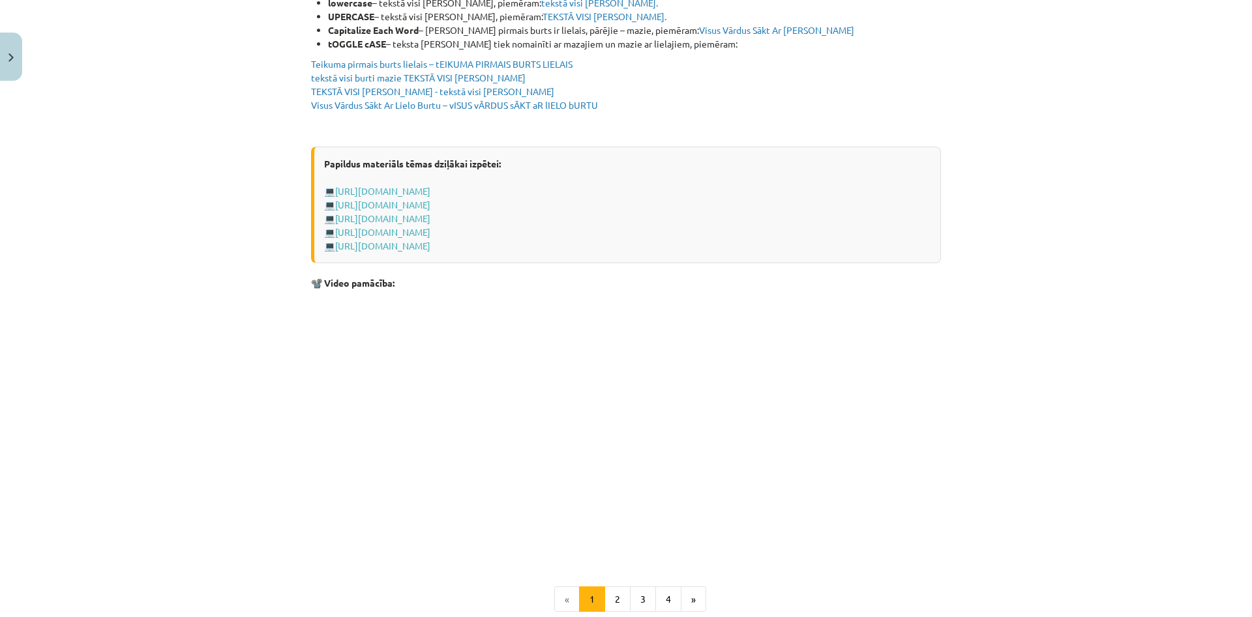
scroll to position [2470, 0]
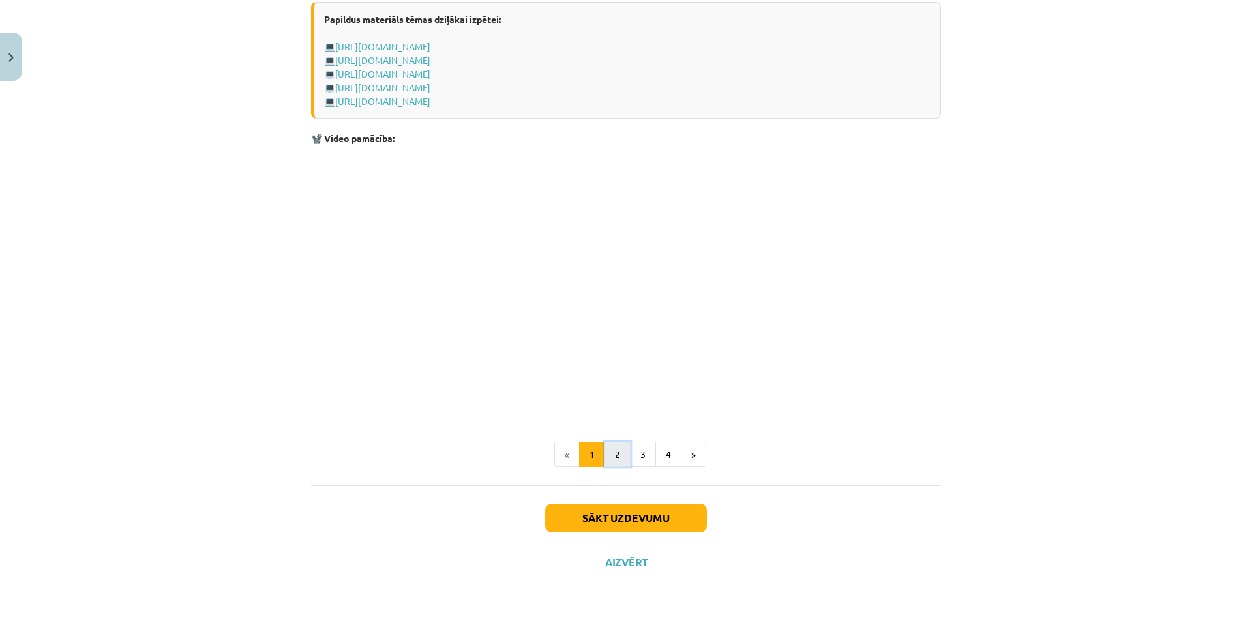
click at [610, 460] on button "2" at bounding box center [617, 455] width 26 height 26
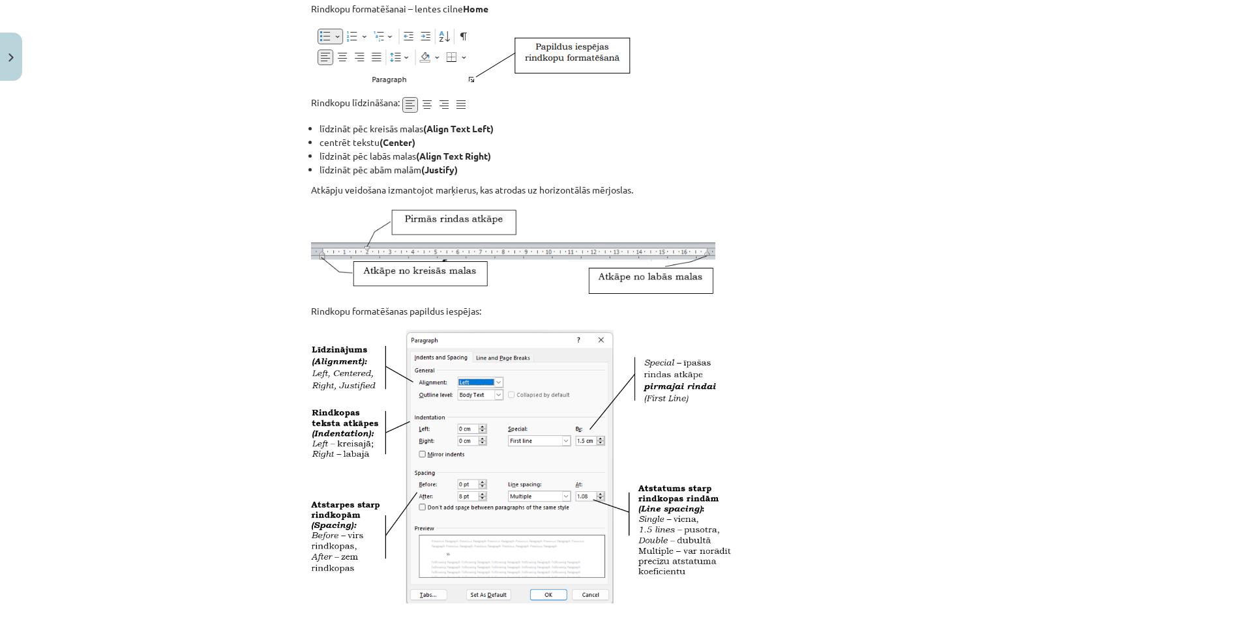
scroll to position [0, 0]
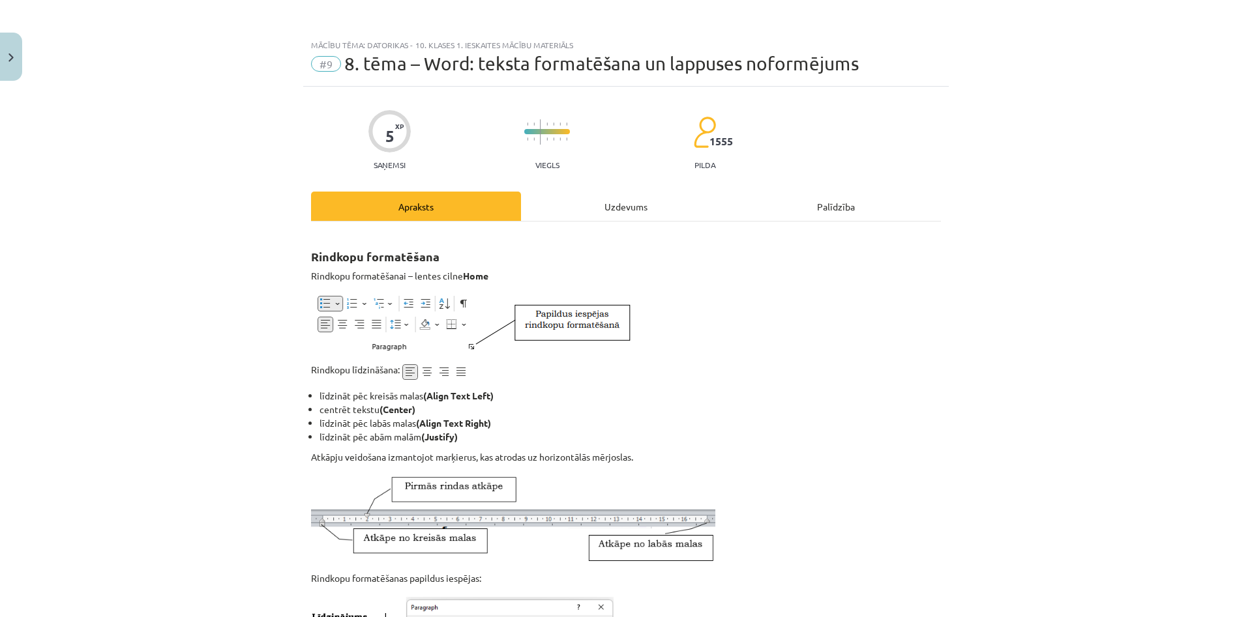
click at [659, 273] on p "Rindkopu formatēšanai – lentes cilne Home" at bounding box center [626, 276] width 630 height 14
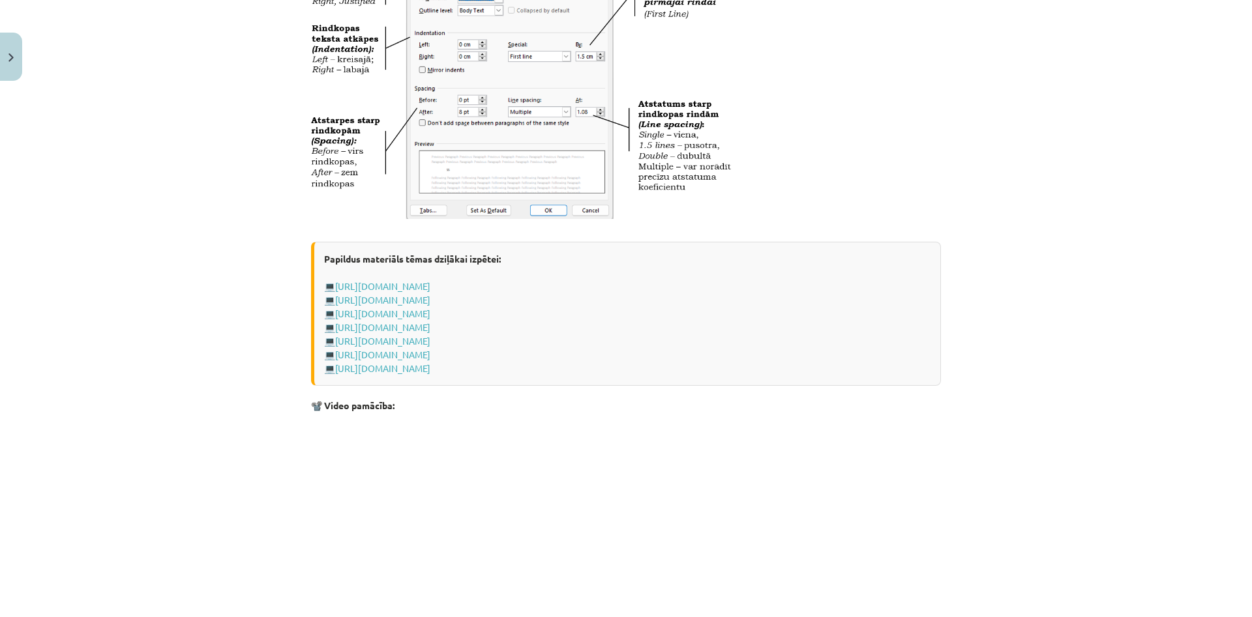
scroll to position [623, 0]
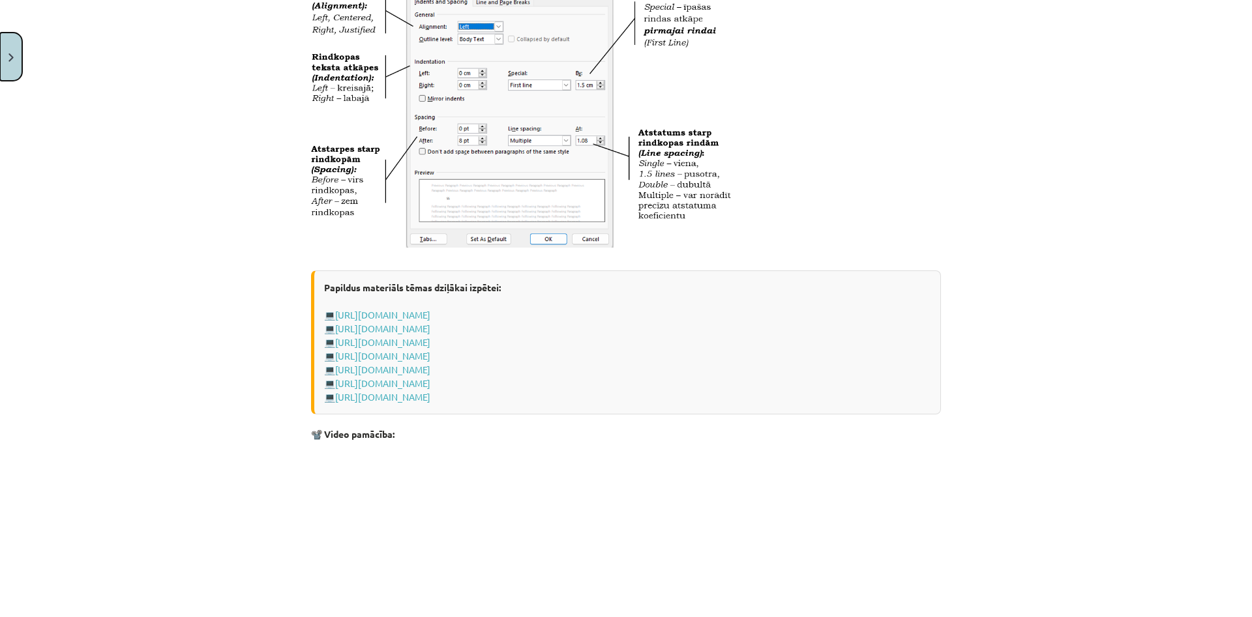
click at [0, 35] on button "Close" at bounding box center [11, 57] width 22 height 48
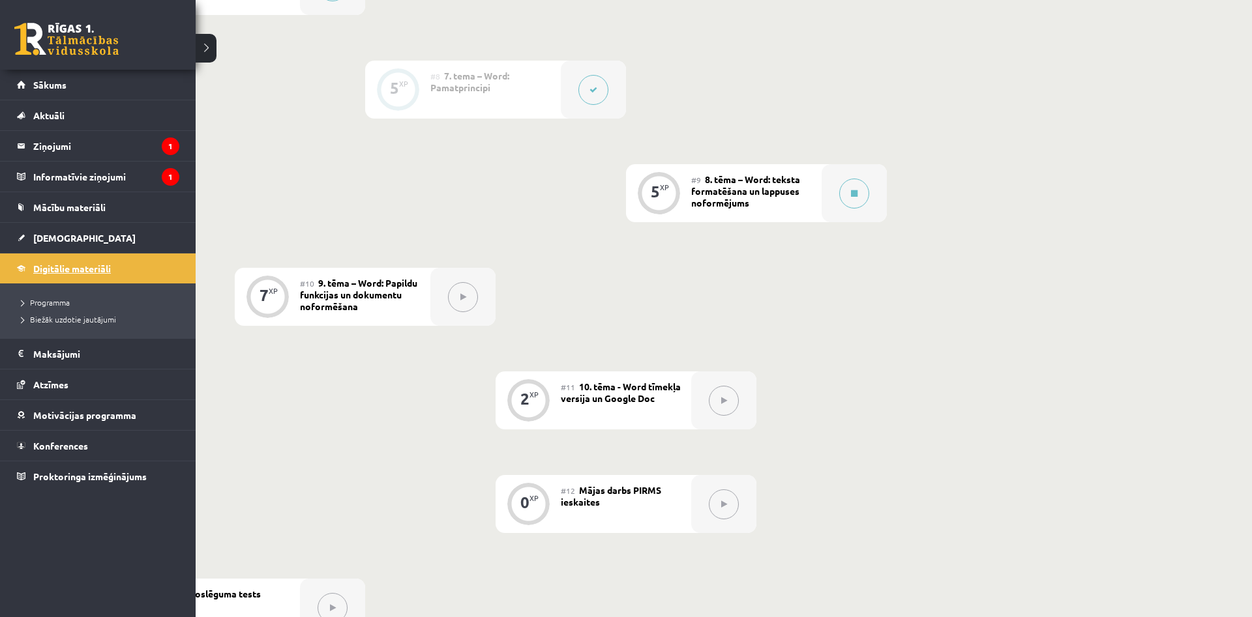
click at [65, 259] on link "Digitālie materiāli" at bounding box center [98, 269] width 162 height 30
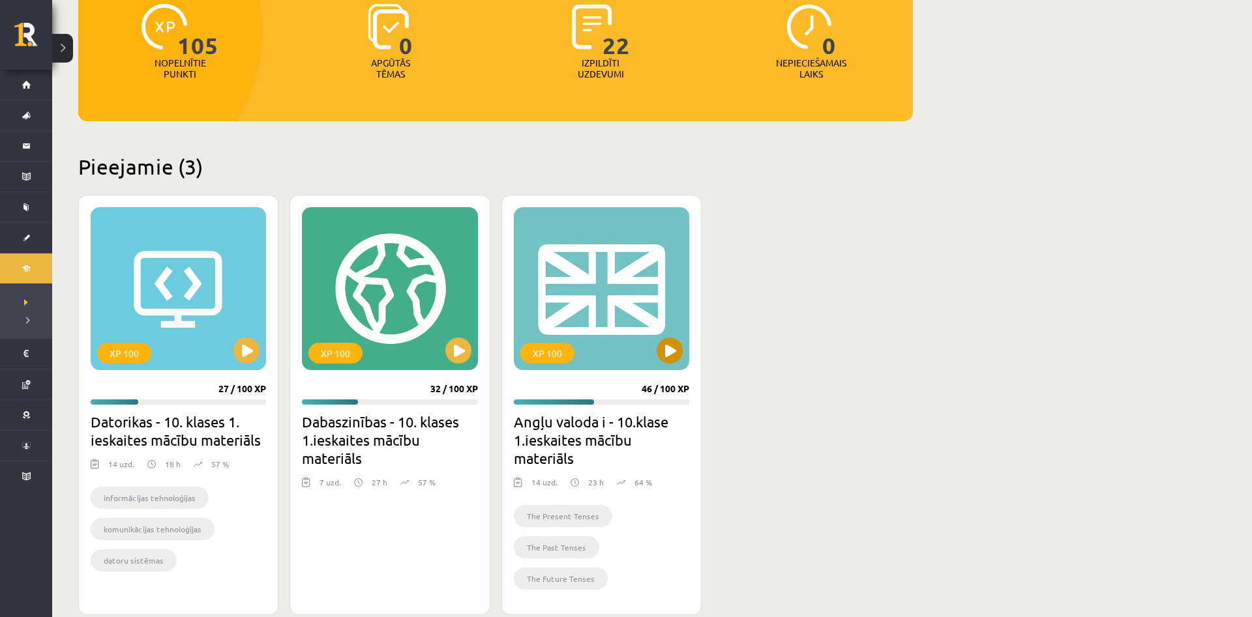
scroll to position [200, 0]
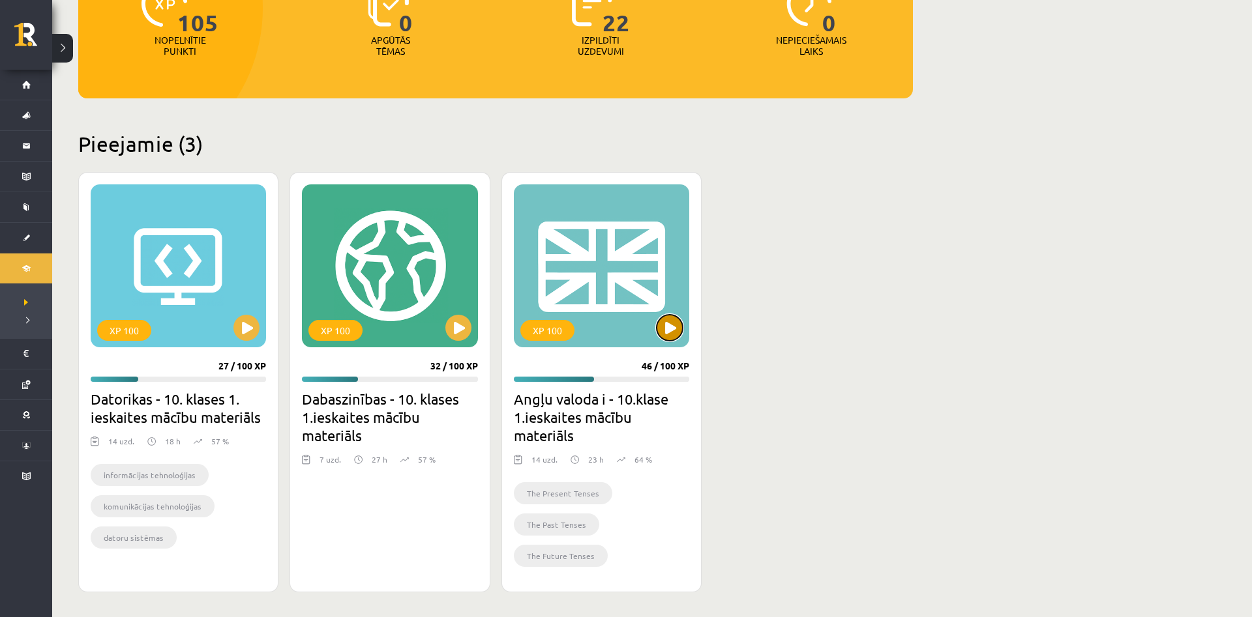
click at [664, 323] on button at bounding box center [670, 328] width 26 height 26
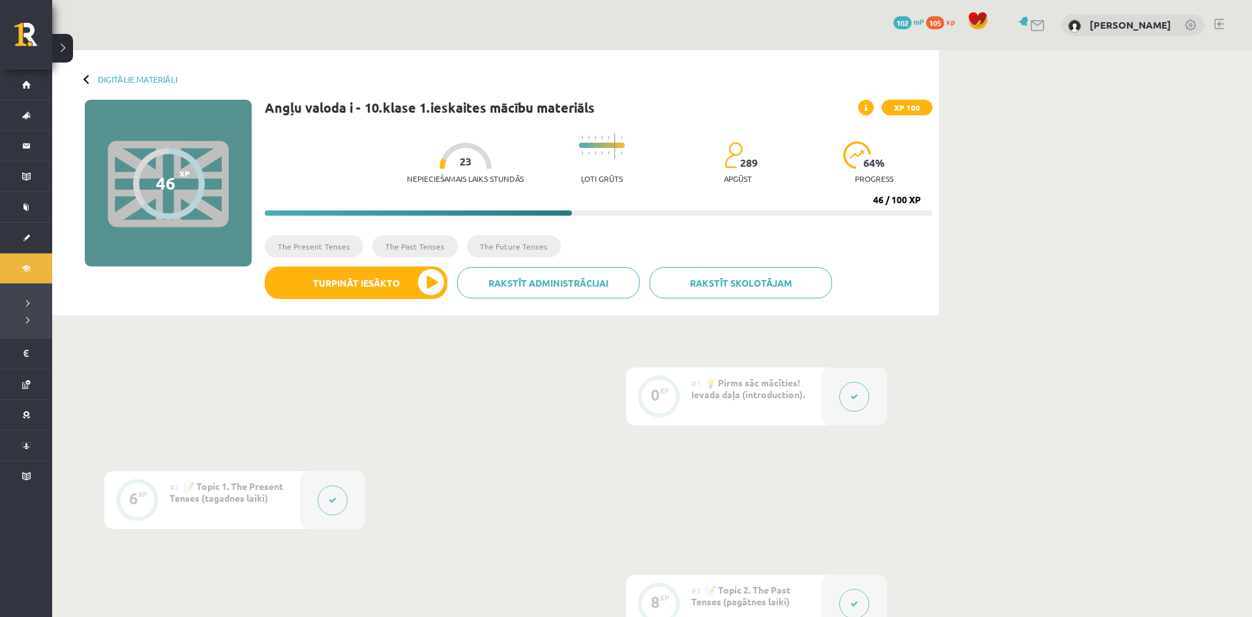
scroll to position [1197, 0]
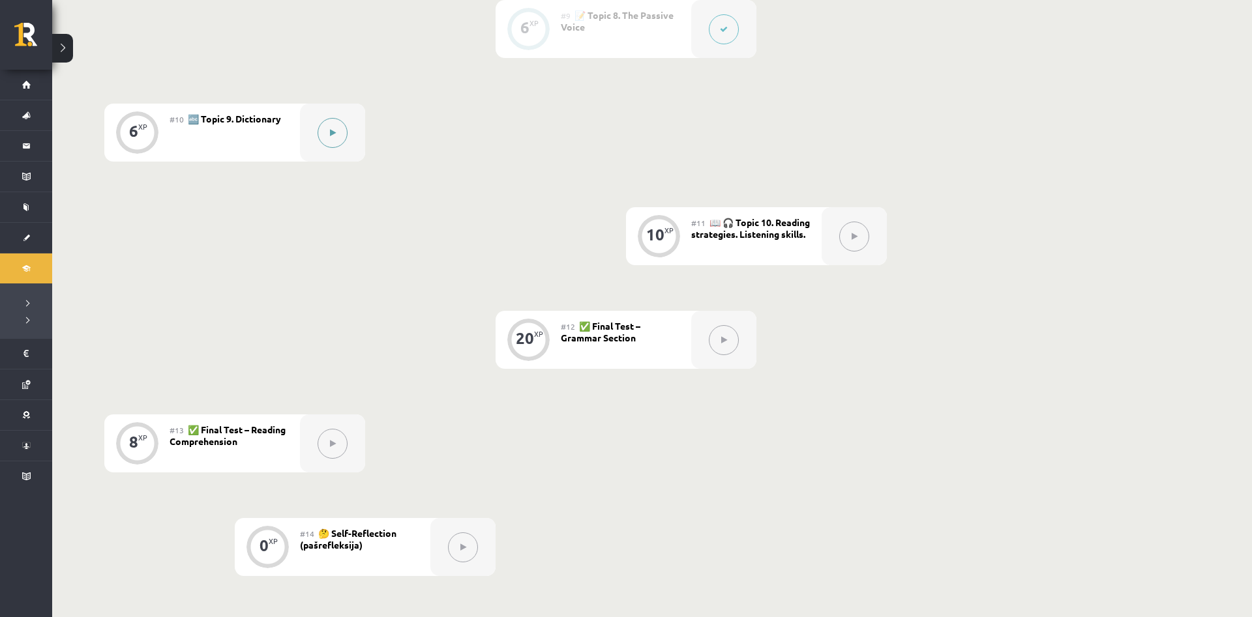
click at [355, 118] on div at bounding box center [332, 133] width 65 height 58
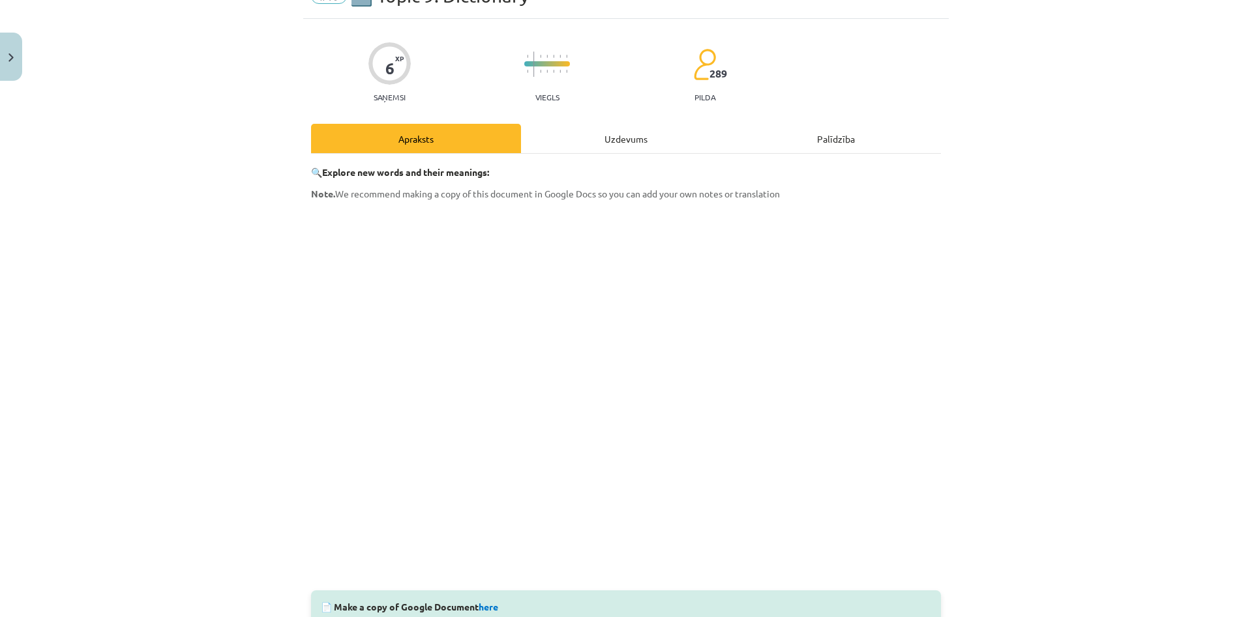
scroll to position [188, 0]
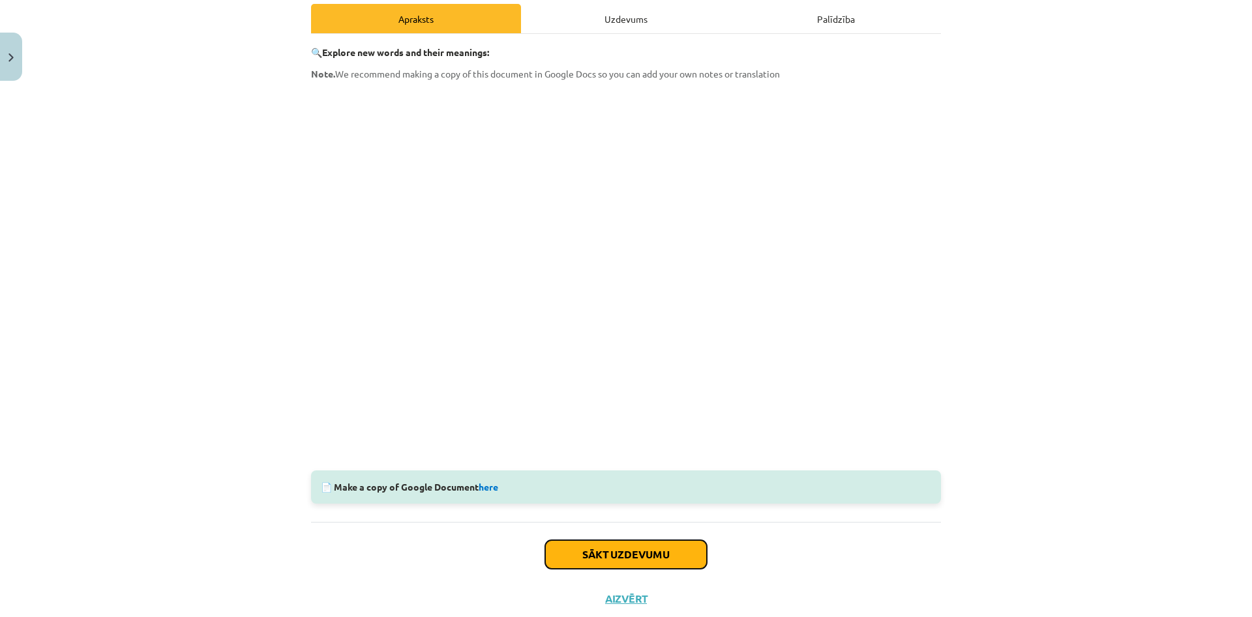
click at [657, 567] on button "Sākt uzdevumu" at bounding box center [626, 555] width 162 height 29
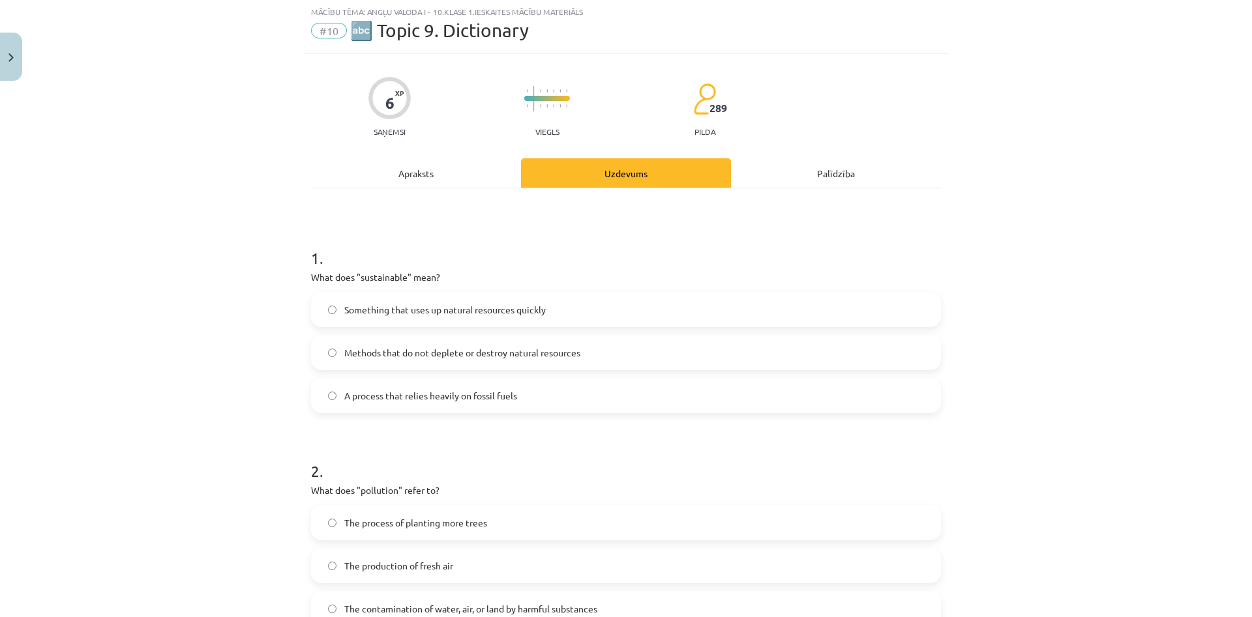
scroll to position [33, 0]
click at [499, 348] on span "Methods that do not deplete or destroy natural resources" at bounding box center [462, 354] width 236 height 14
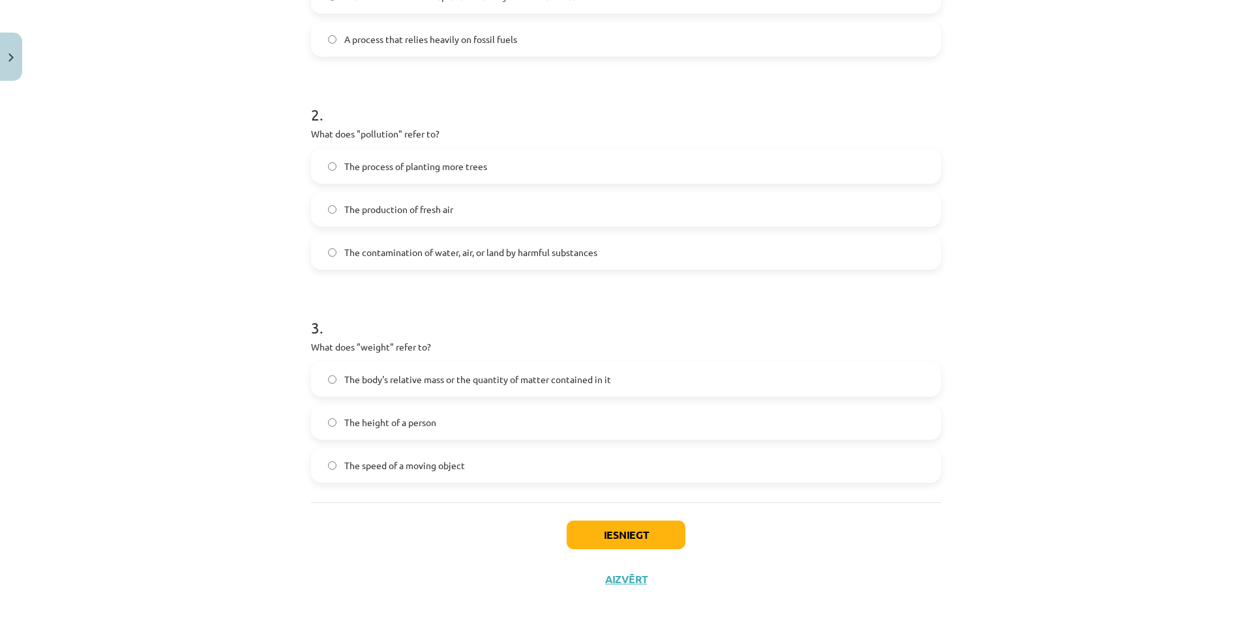
scroll to position [407, 0]
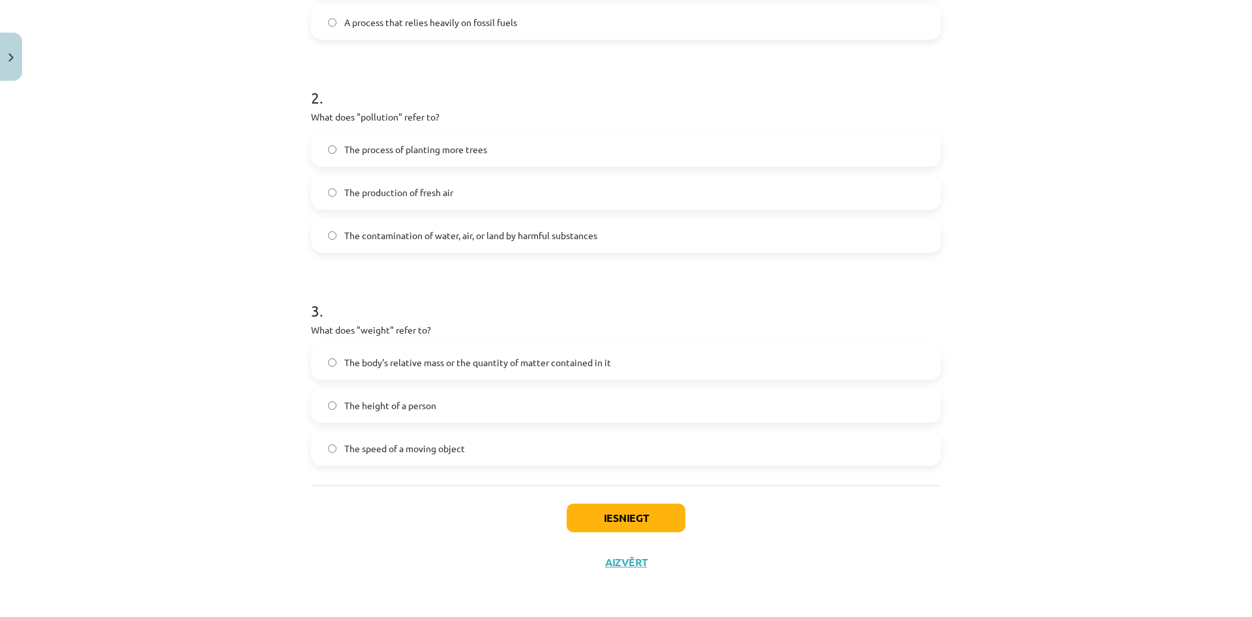
click at [444, 359] on span "The body's relative mass or the quantity of matter contained in it" at bounding box center [477, 363] width 267 height 14
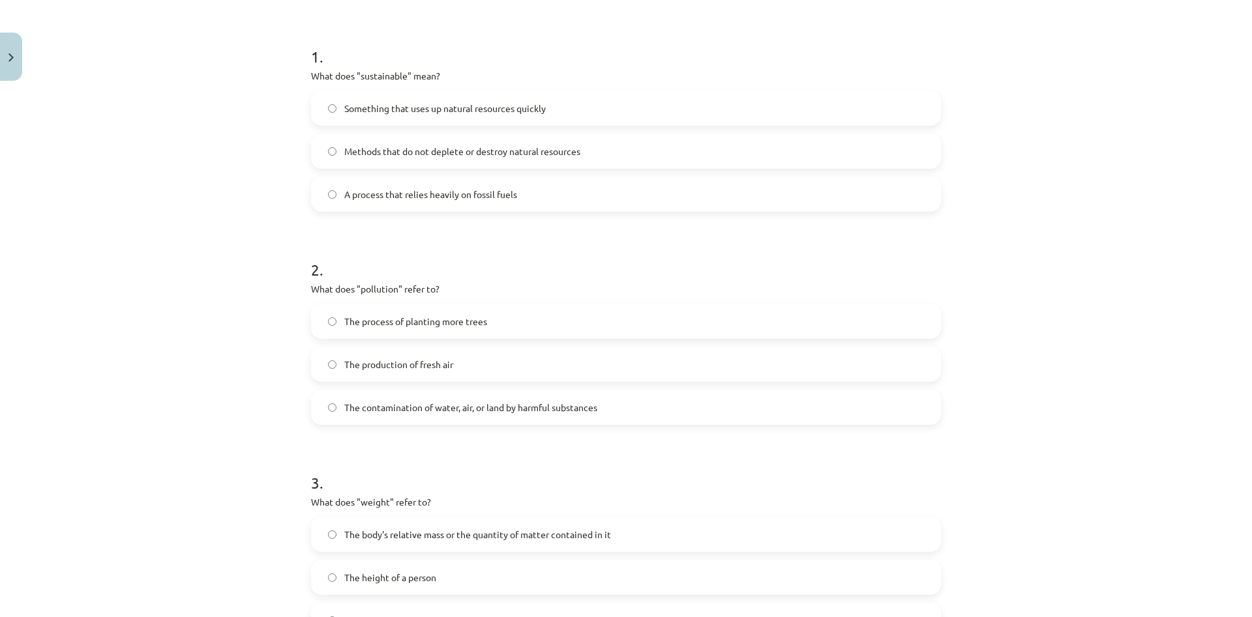
scroll to position [219, 0]
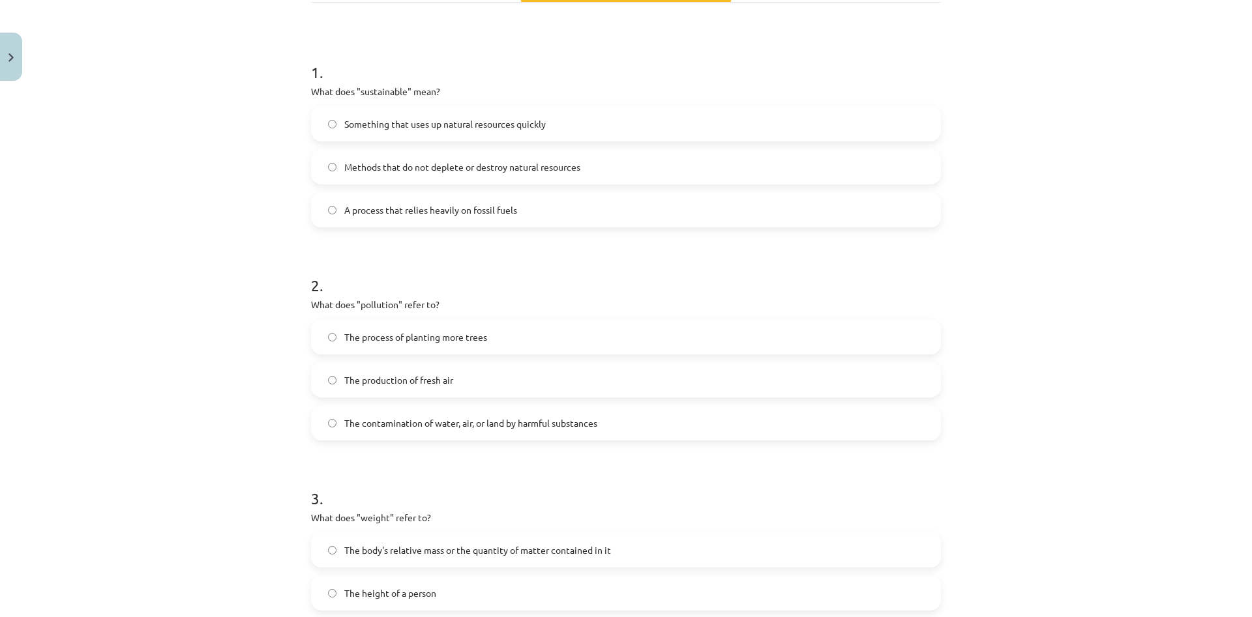
click at [410, 423] on span "The contamination of water, air, or land by harmful substances" at bounding box center [470, 424] width 253 height 14
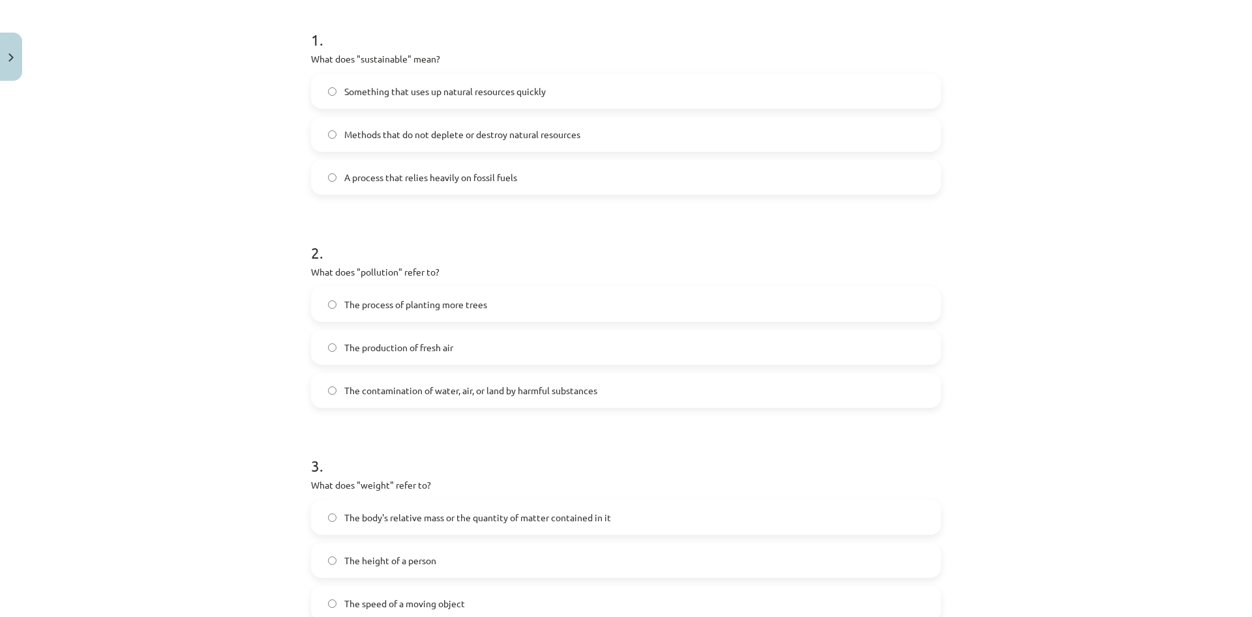
scroll to position [407, 0]
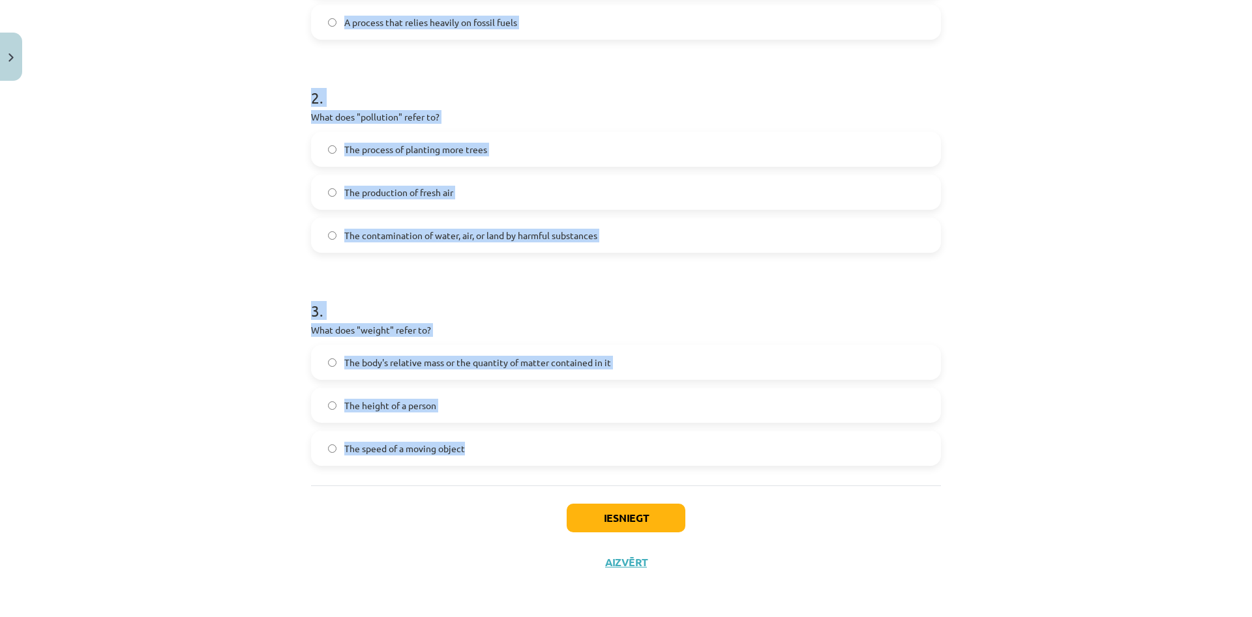
drag, startPoint x: 297, startPoint y: 289, endPoint x: 617, endPoint y: 504, distance: 385.7
click at [617, 505] on div "Mācību tēma: Angļu valoda i - 10.klase 1.ieskaites mācību materiāls #10 🔤 Topic…" at bounding box center [626, 308] width 1252 height 617
copy form "1 . What does "sustainable" mean? Something that uses up natural resources quic…"
click at [771, 165] on label "The process of planting more trees" at bounding box center [625, 149] width 627 height 33
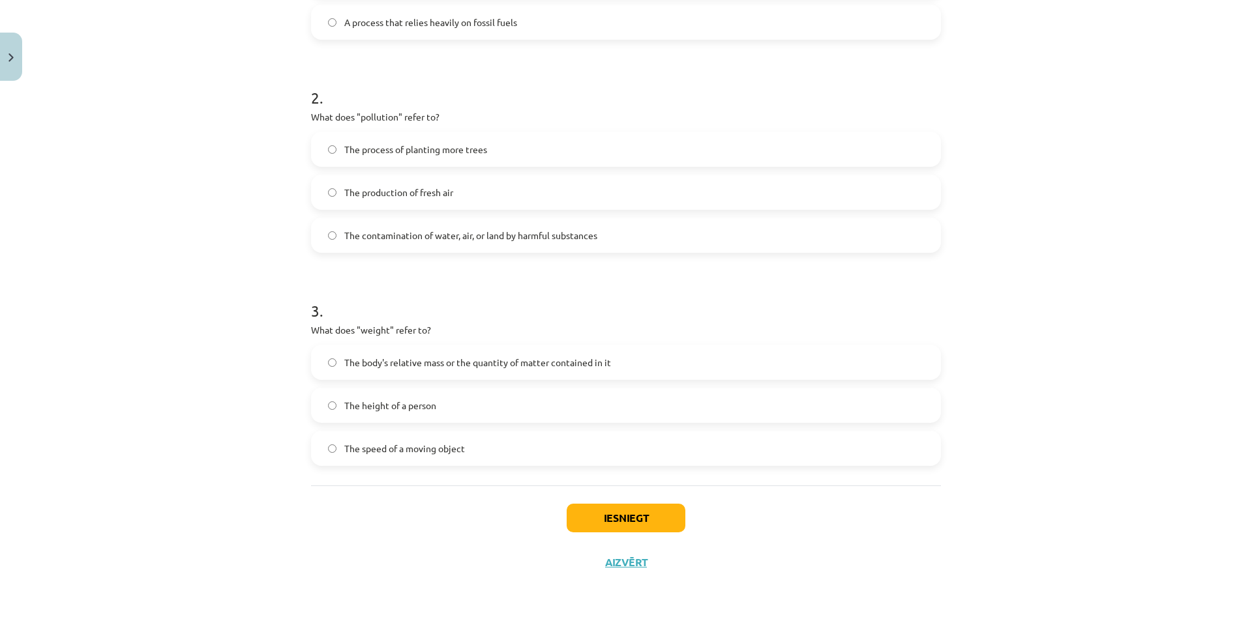
scroll to position [219, 0]
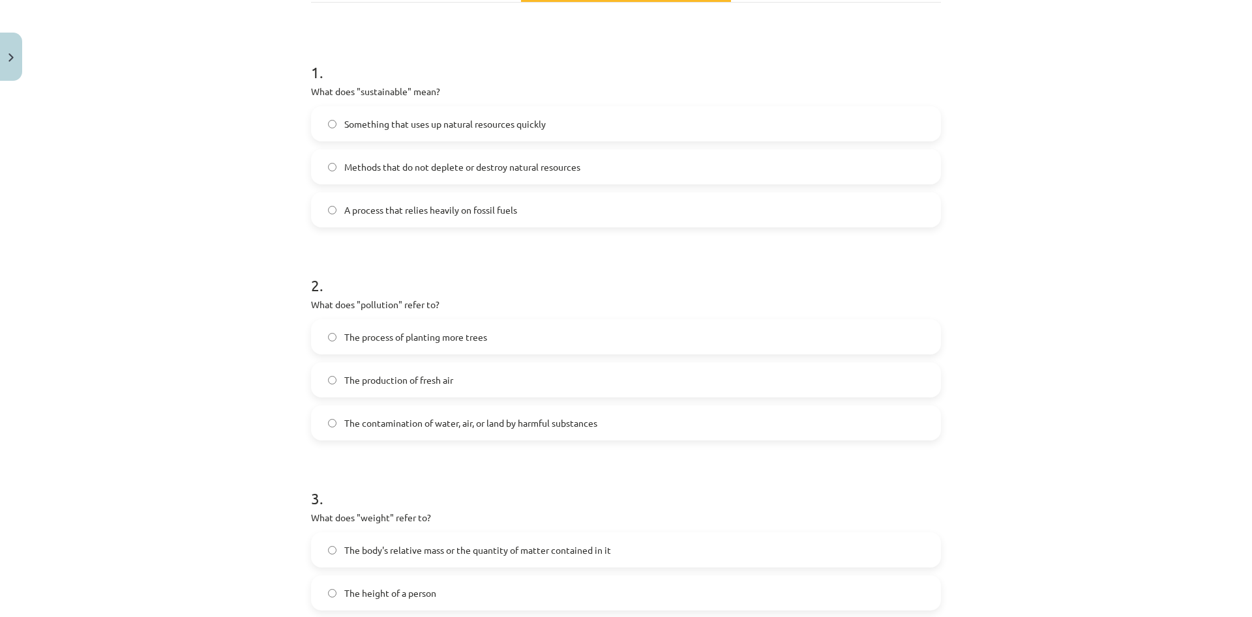
click at [425, 426] on span "The contamination of water, air, or land by harmful substances" at bounding box center [470, 424] width 253 height 14
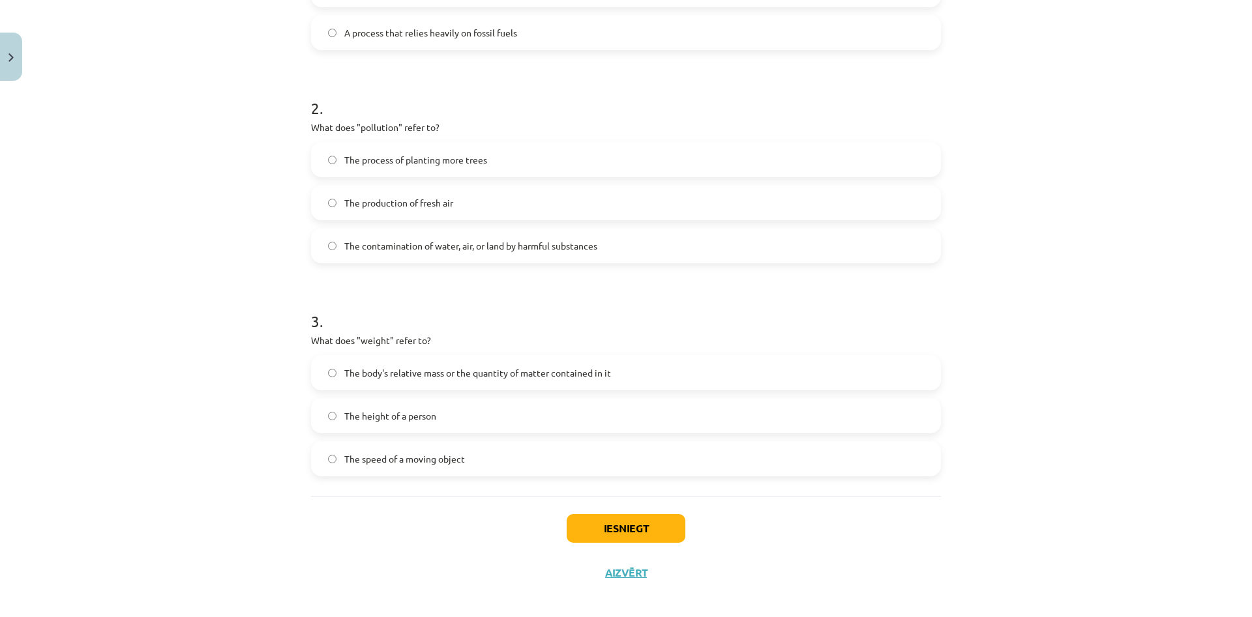
scroll to position [407, 0]
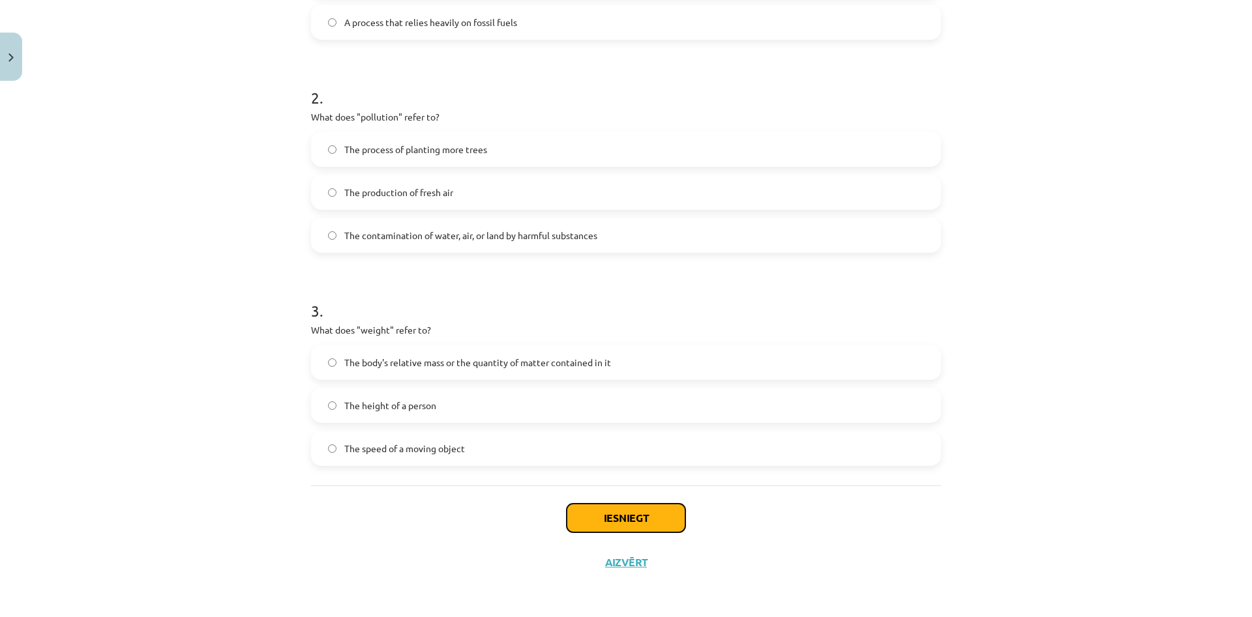
click at [678, 522] on button "Iesniegt" at bounding box center [626, 518] width 119 height 29
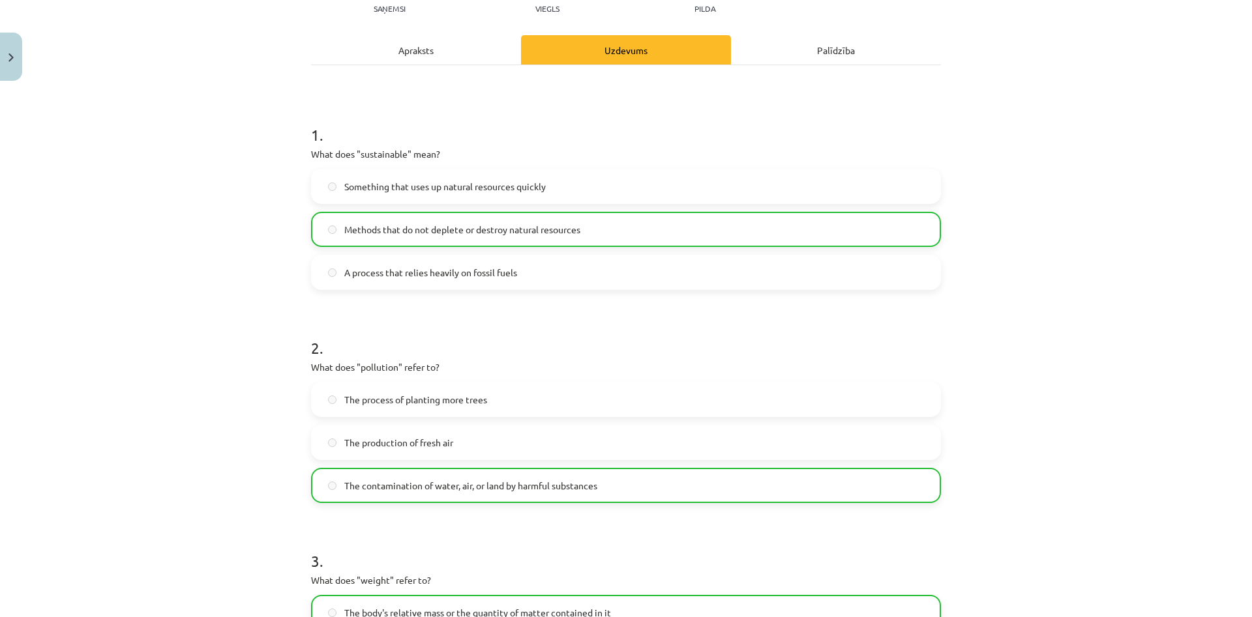
scroll to position [0, 0]
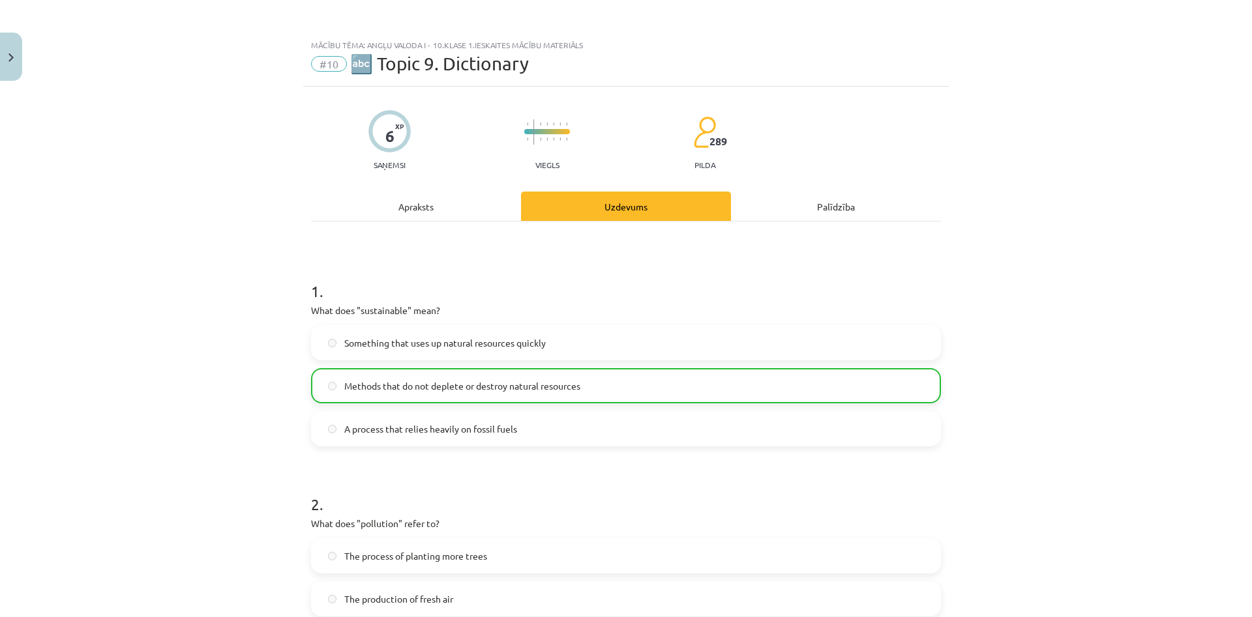
click at [454, 211] on div "Apraksts" at bounding box center [416, 206] width 210 height 29
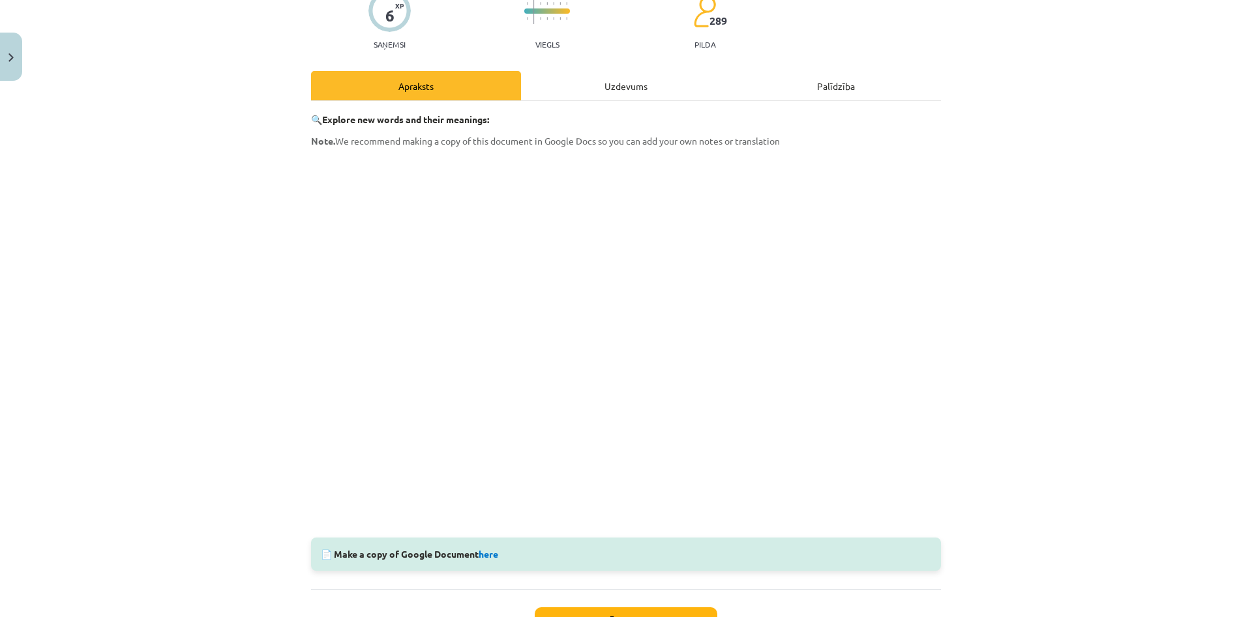
scroll to position [141, 0]
